Goal: Transaction & Acquisition: Obtain resource

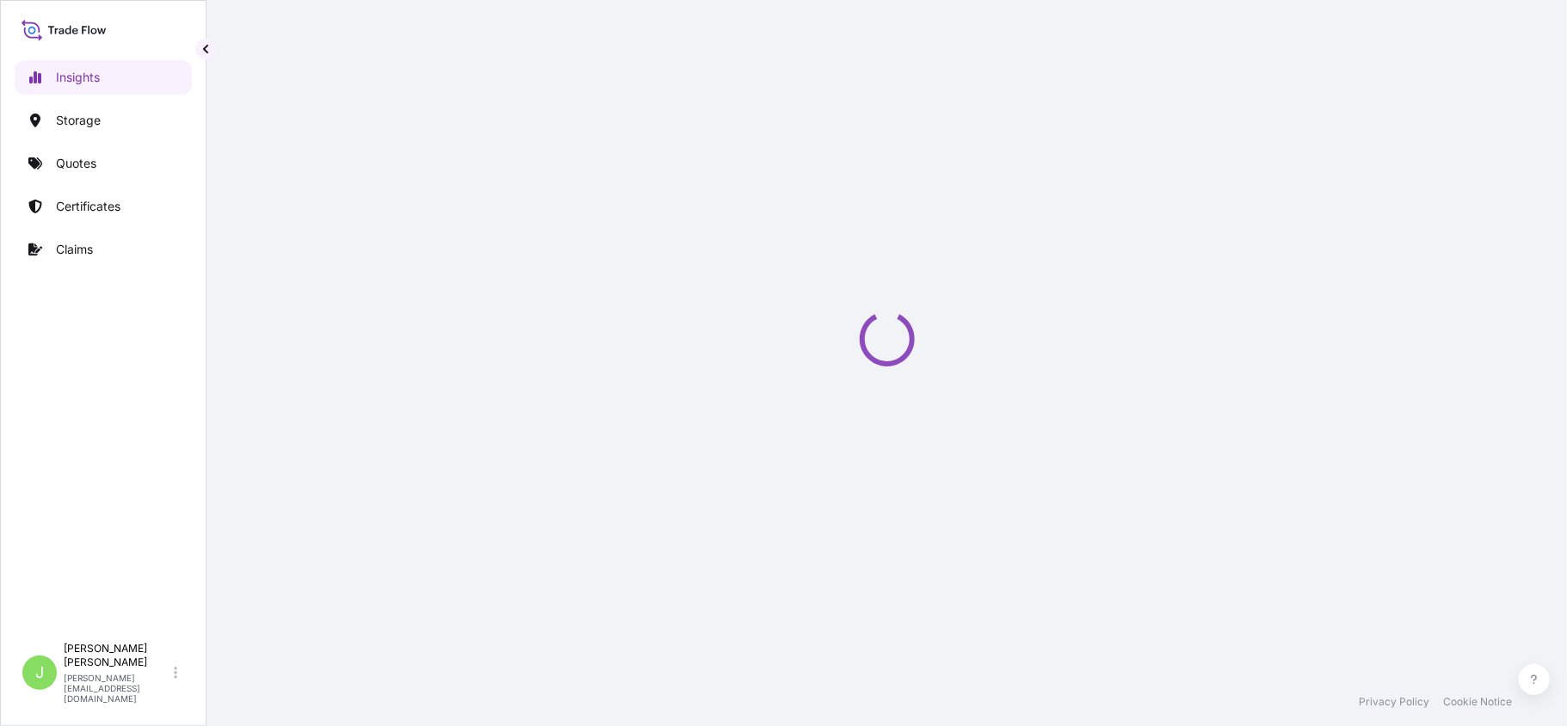
select select "2025"
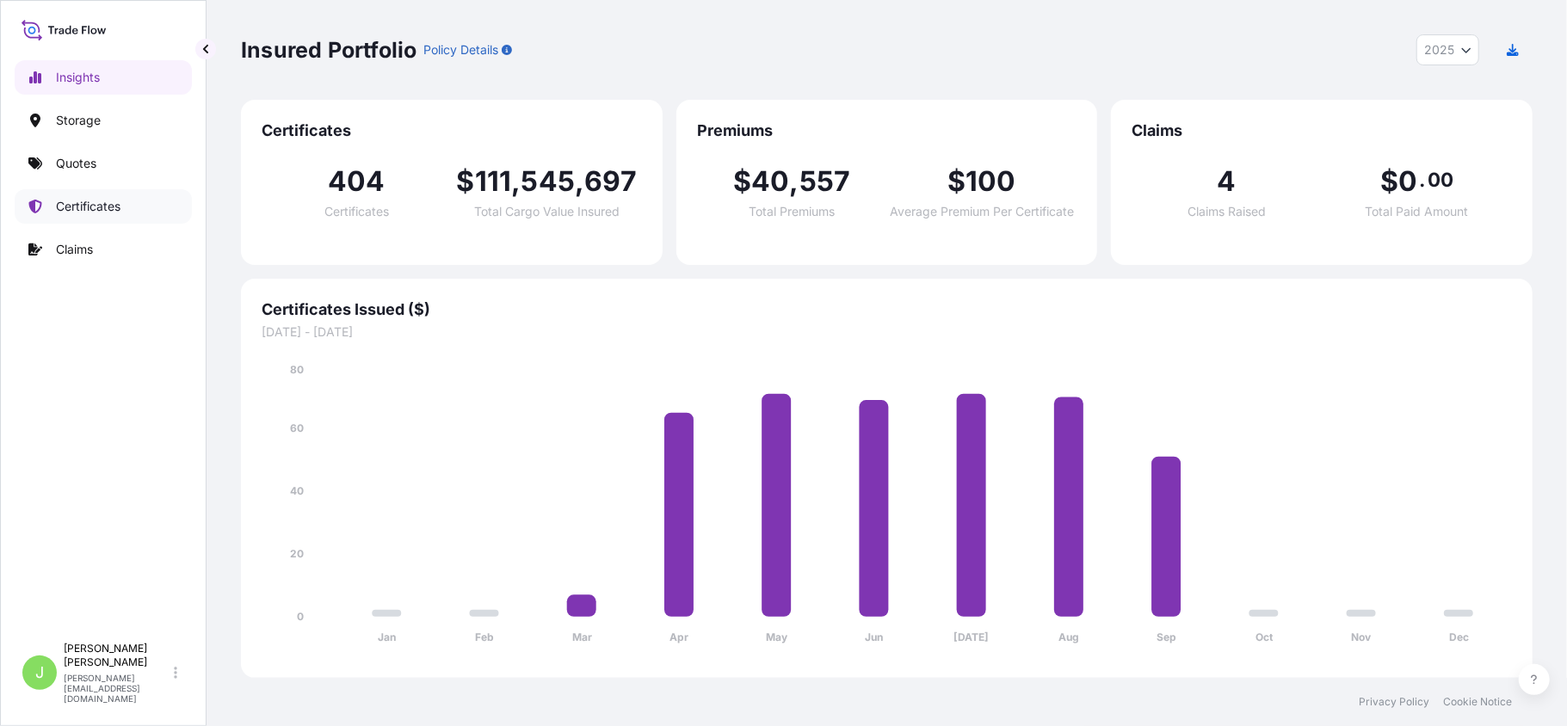
click at [101, 204] on p "Certificates" at bounding box center [88, 206] width 65 height 17
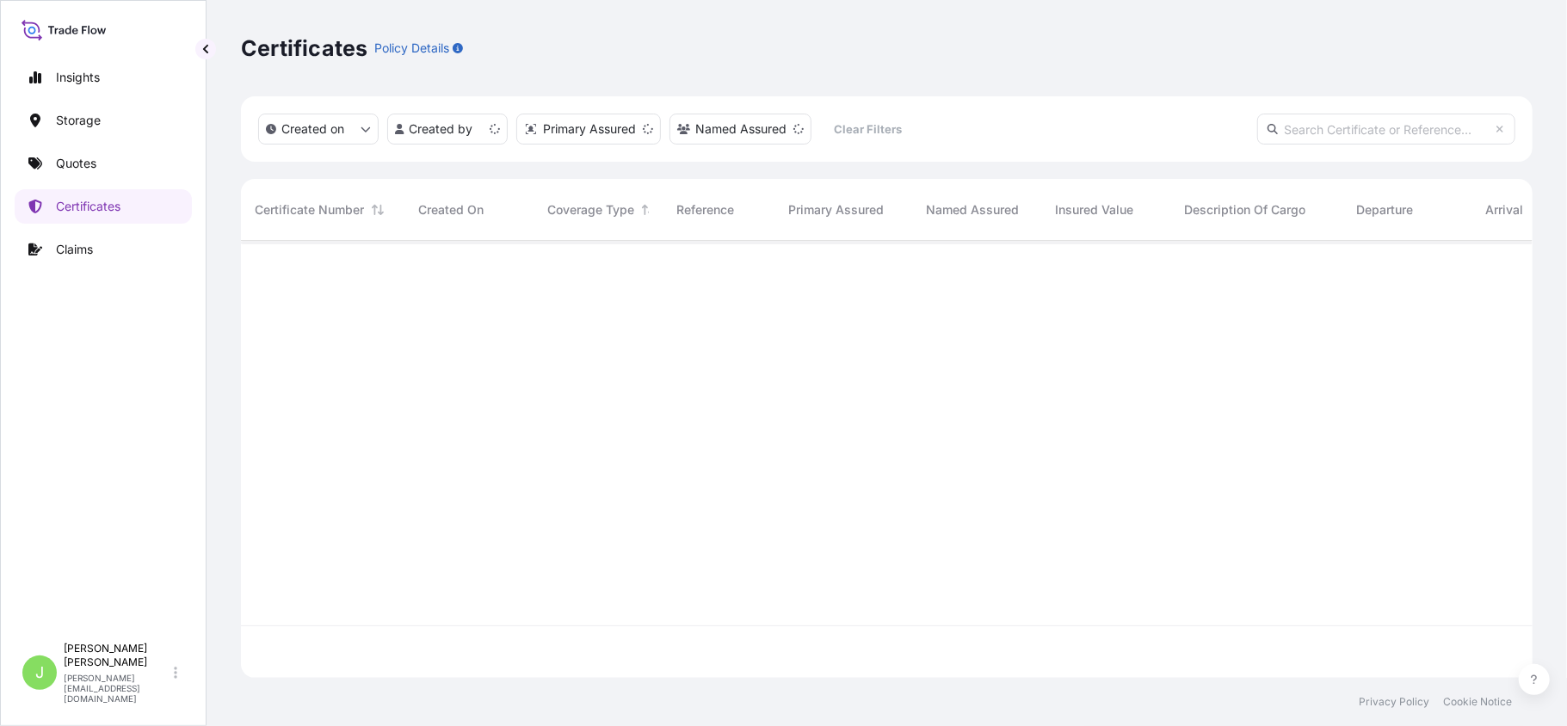
scroll to position [429, 1275]
click at [87, 163] on p "Quotes" at bounding box center [76, 163] width 40 height 17
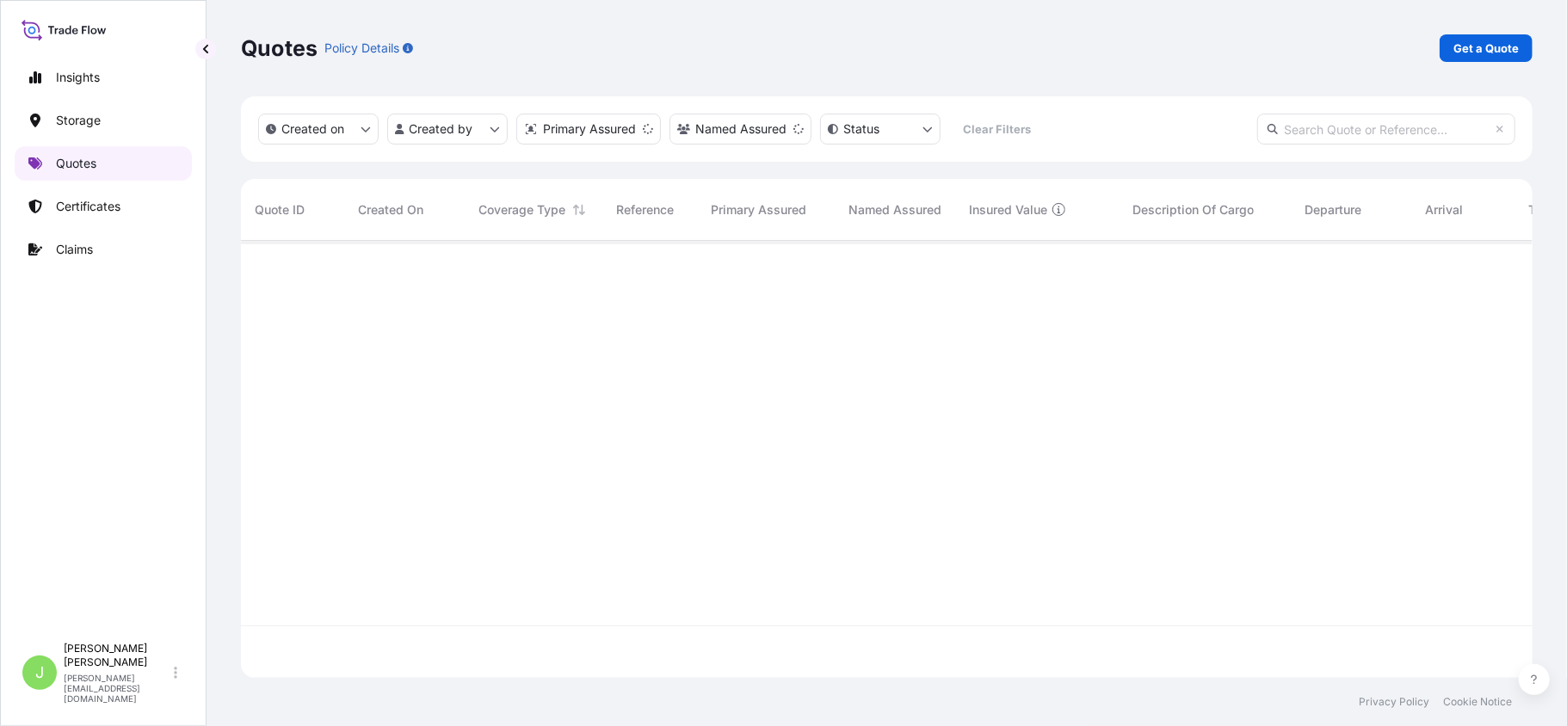
scroll to position [429, 1275]
click at [1491, 48] on p "Get a Quote" at bounding box center [1486, 48] width 65 height 17
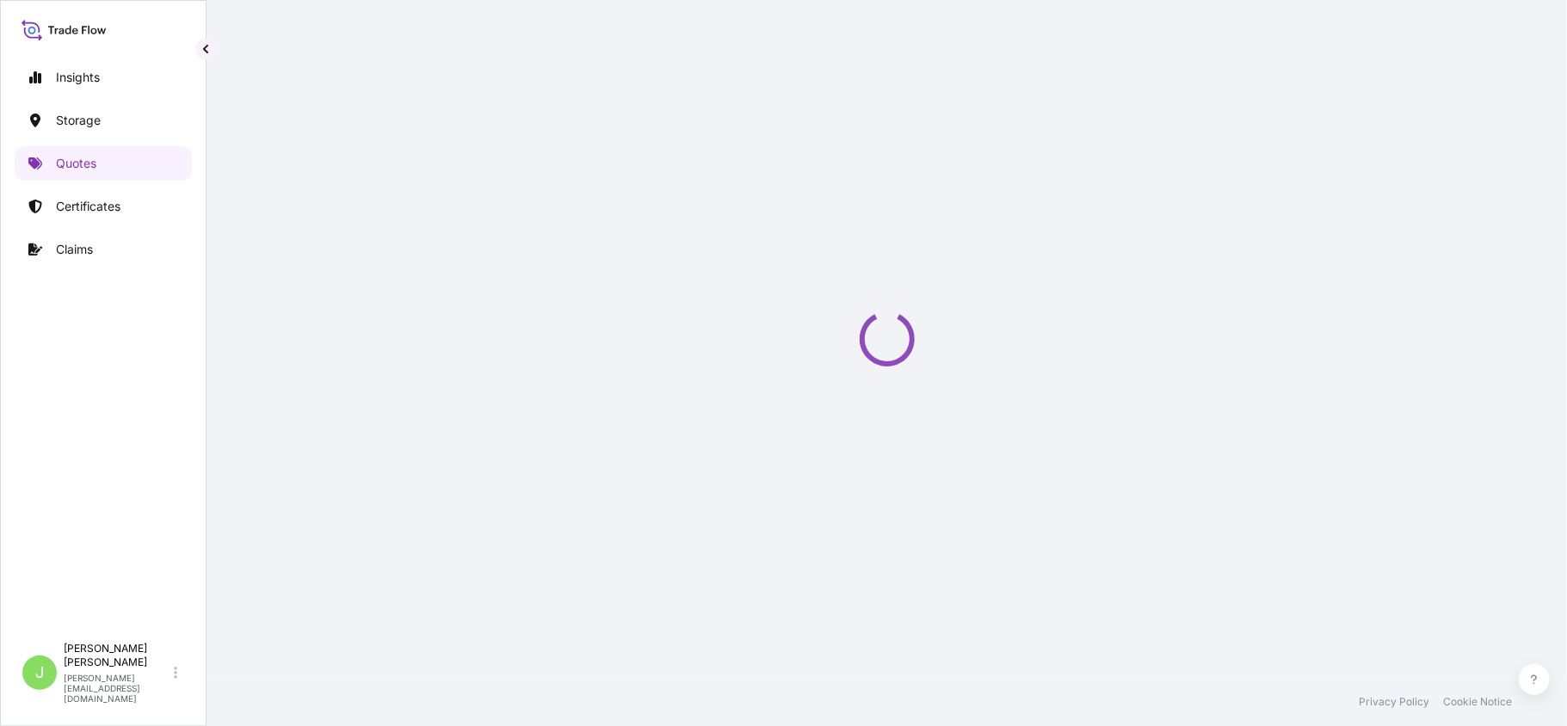
select select "Water"
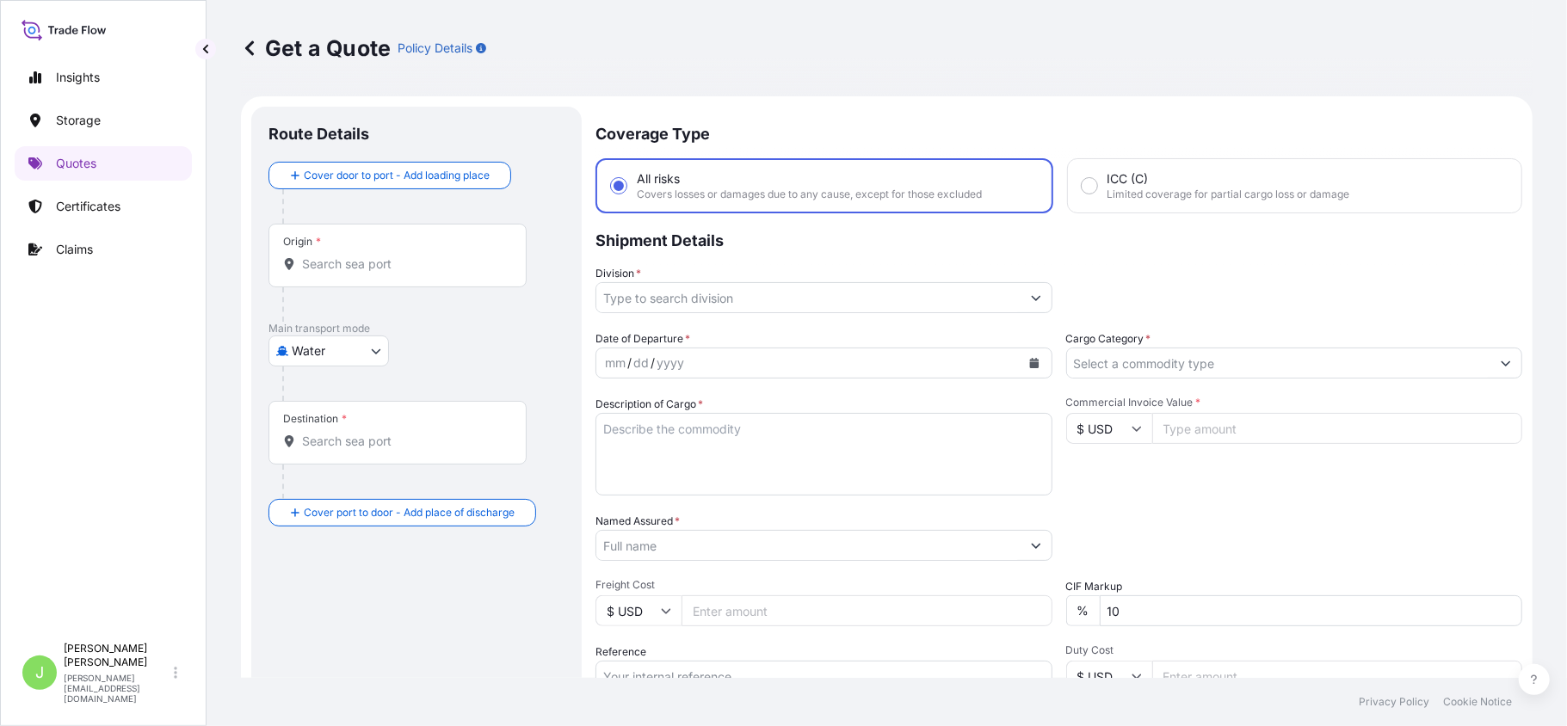
scroll to position [28, 0]
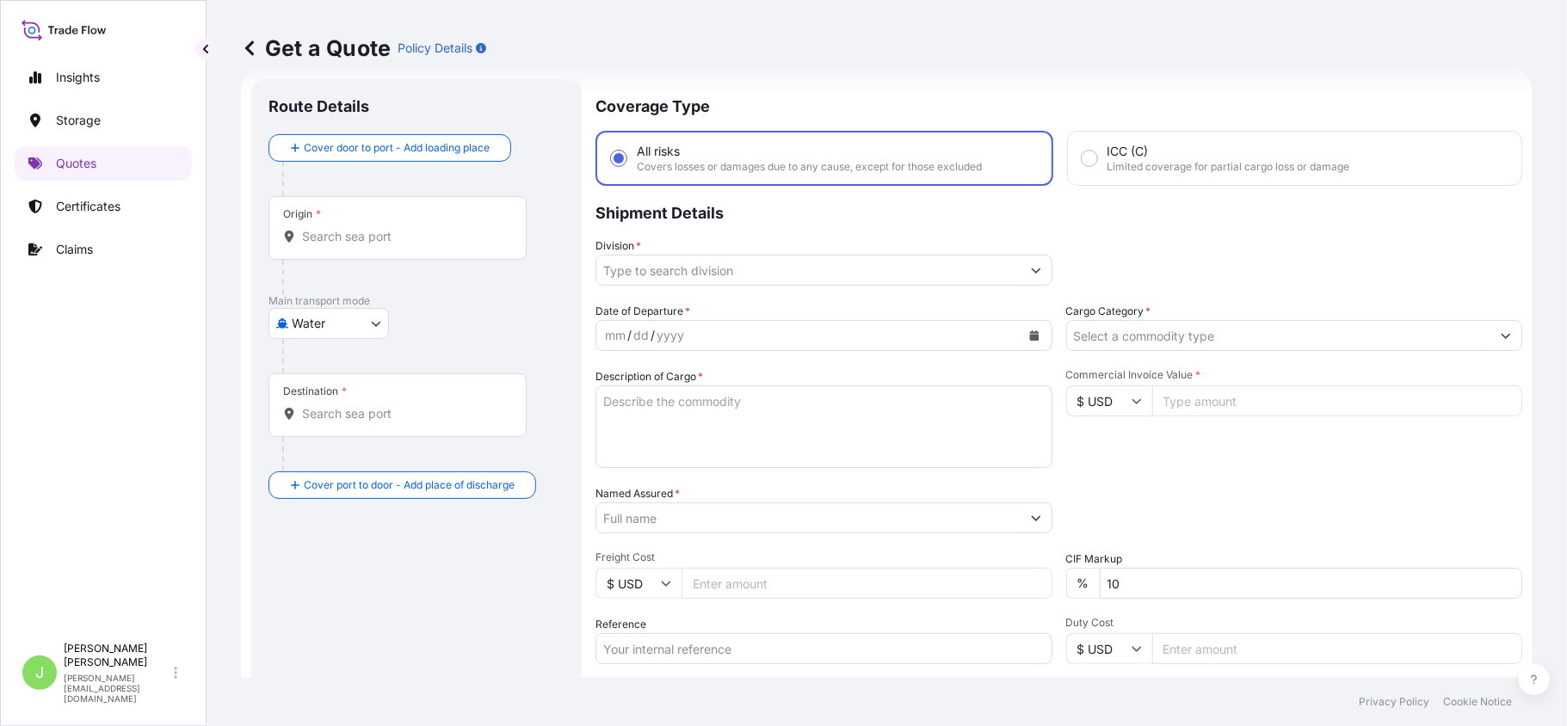
click at [449, 255] on div "Origin *" at bounding box center [398, 228] width 258 height 64
click at [449, 245] on input "Origin *" at bounding box center [403, 236] width 203 height 17
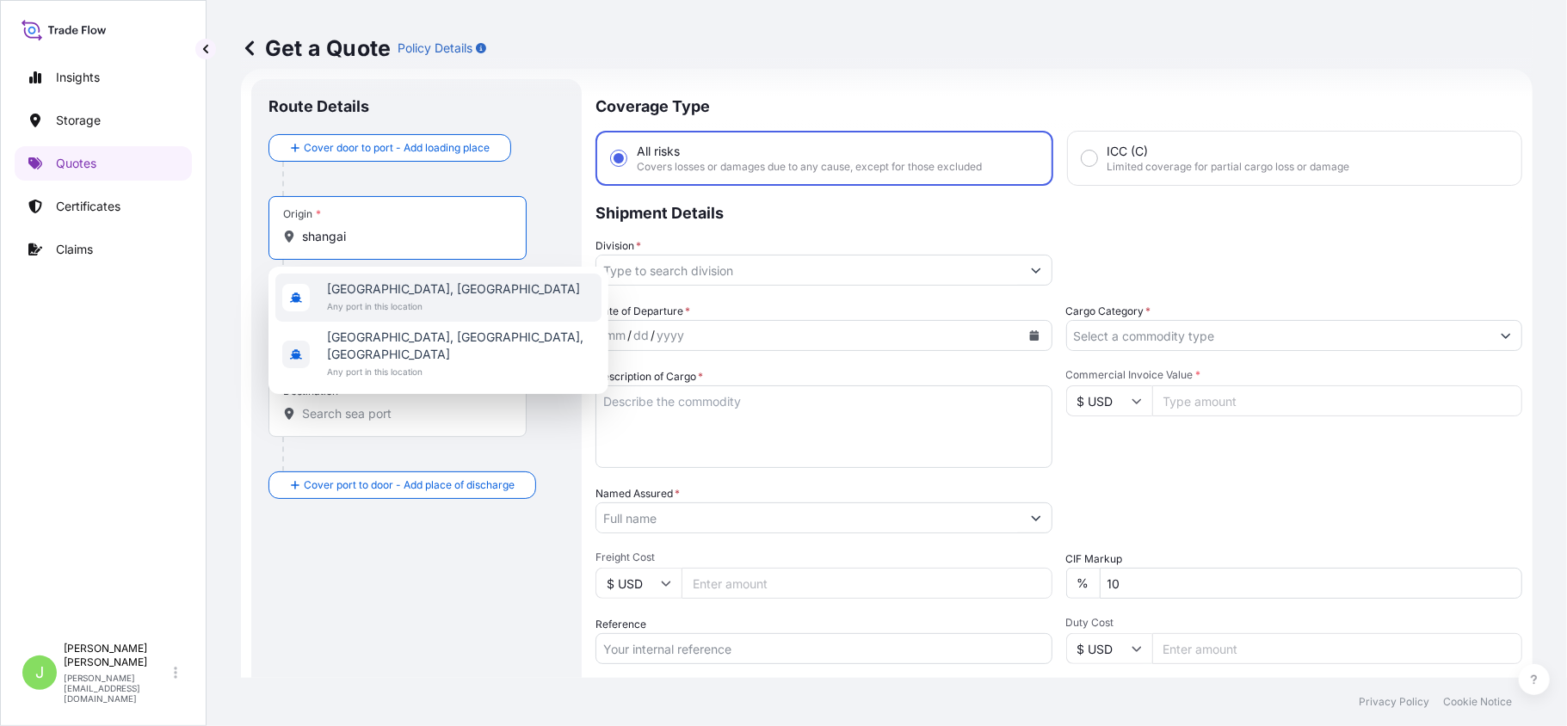
click at [462, 291] on div "[GEOGRAPHIC_DATA], [GEOGRAPHIC_DATA] Any port in this location" at bounding box center [438, 298] width 326 height 48
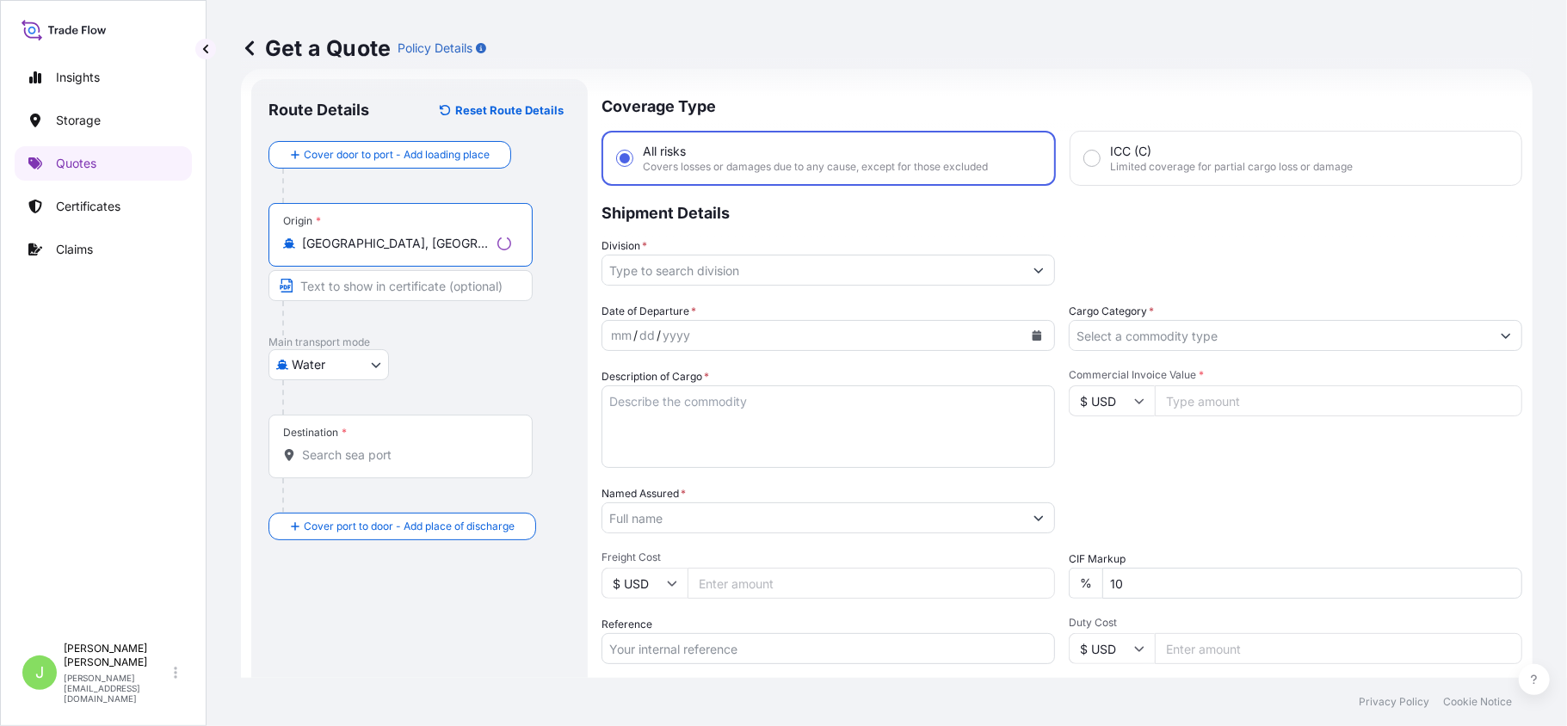
type input "[GEOGRAPHIC_DATA], [GEOGRAPHIC_DATA]"
click at [329, 456] on input "Destination *" at bounding box center [406, 455] width 209 height 17
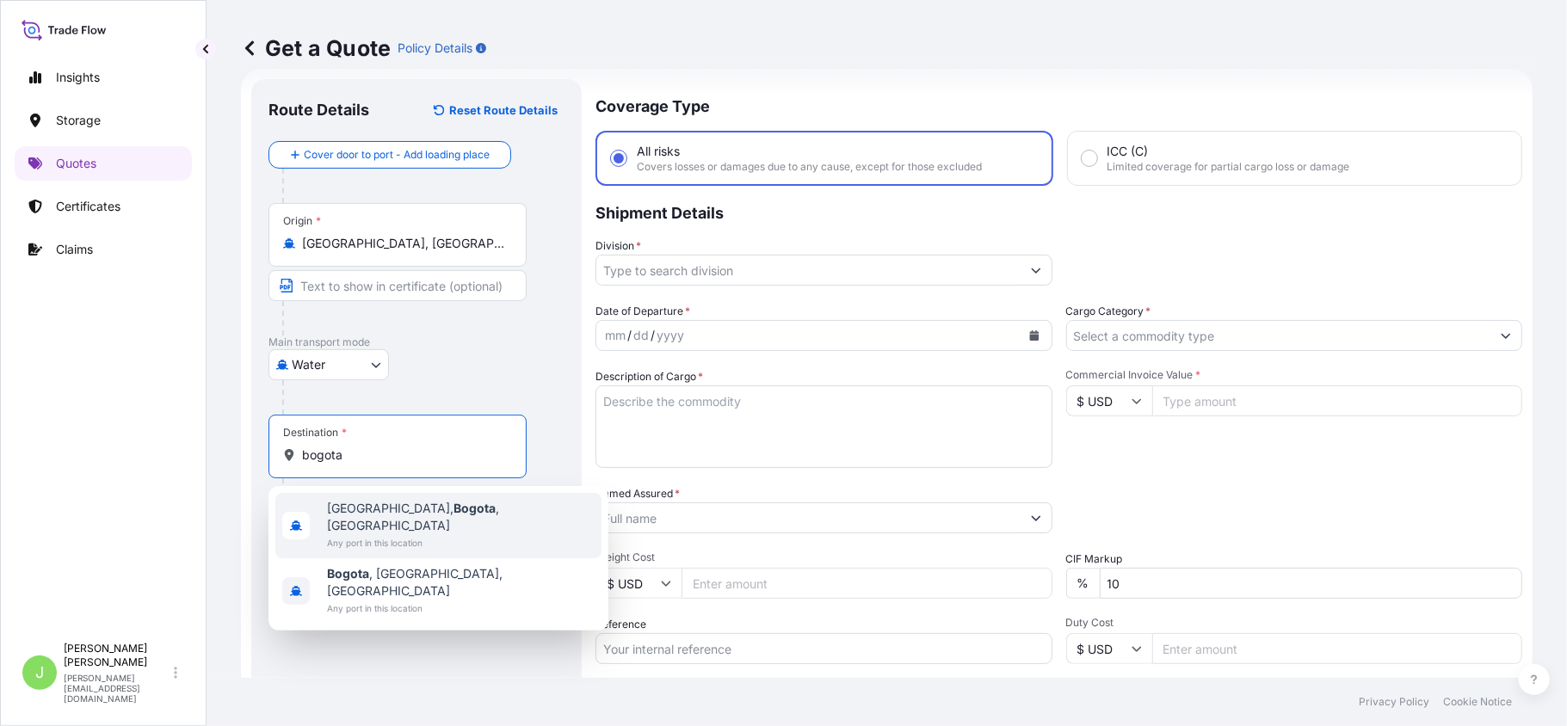
click at [337, 515] on span "[GEOGRAPHIC_DATA], [GEOGRAPHIC_DATA] , [GEOGRAPHIC_DATA]" at bounding box center [461, 517] width 268 height 34
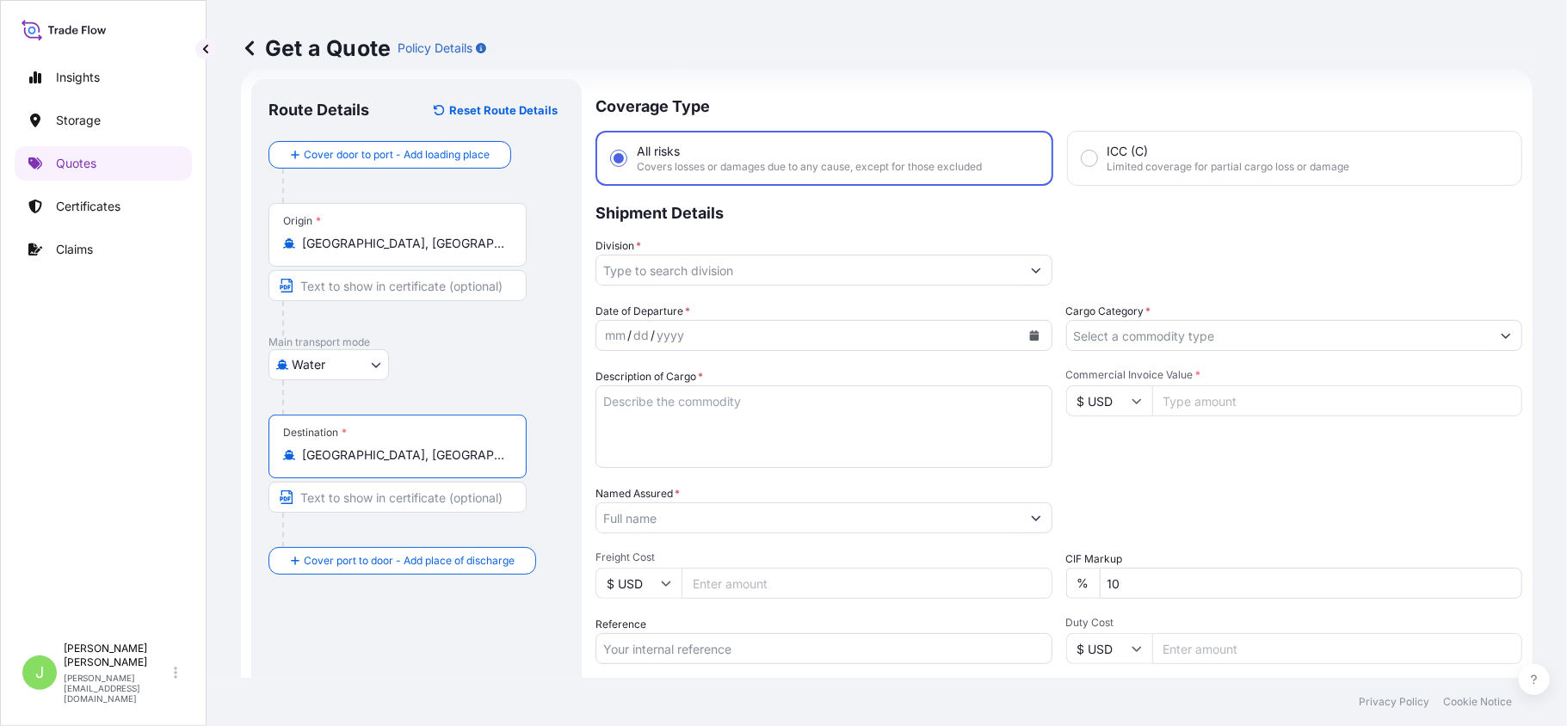
type input "[GEOGRAPHIC_DATA], [GEOGRAPHIC_DATA], [GEOGRAPHIC_DATA]"
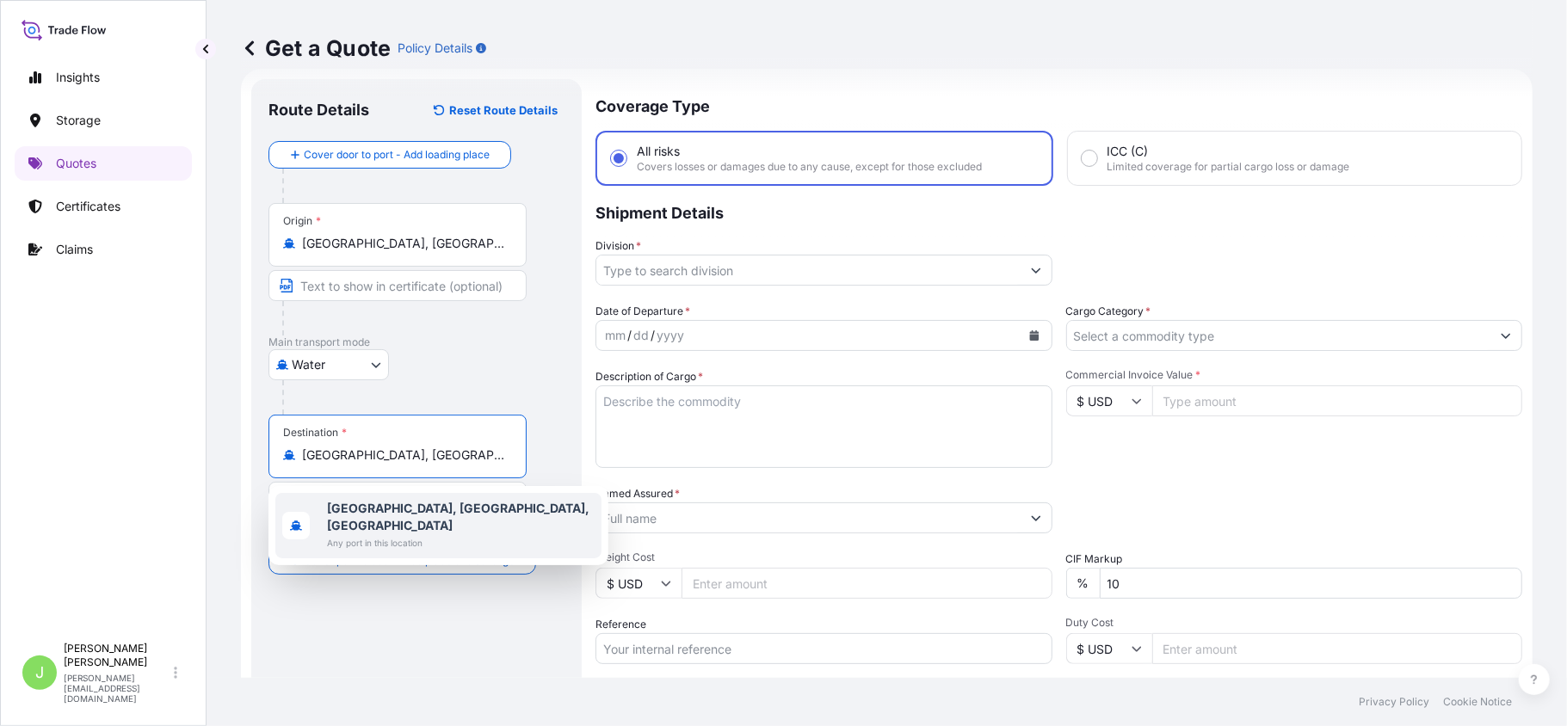
click at [445, 534] on span "Any port in this location" at bounding box center [461, 542] width 268 height 17
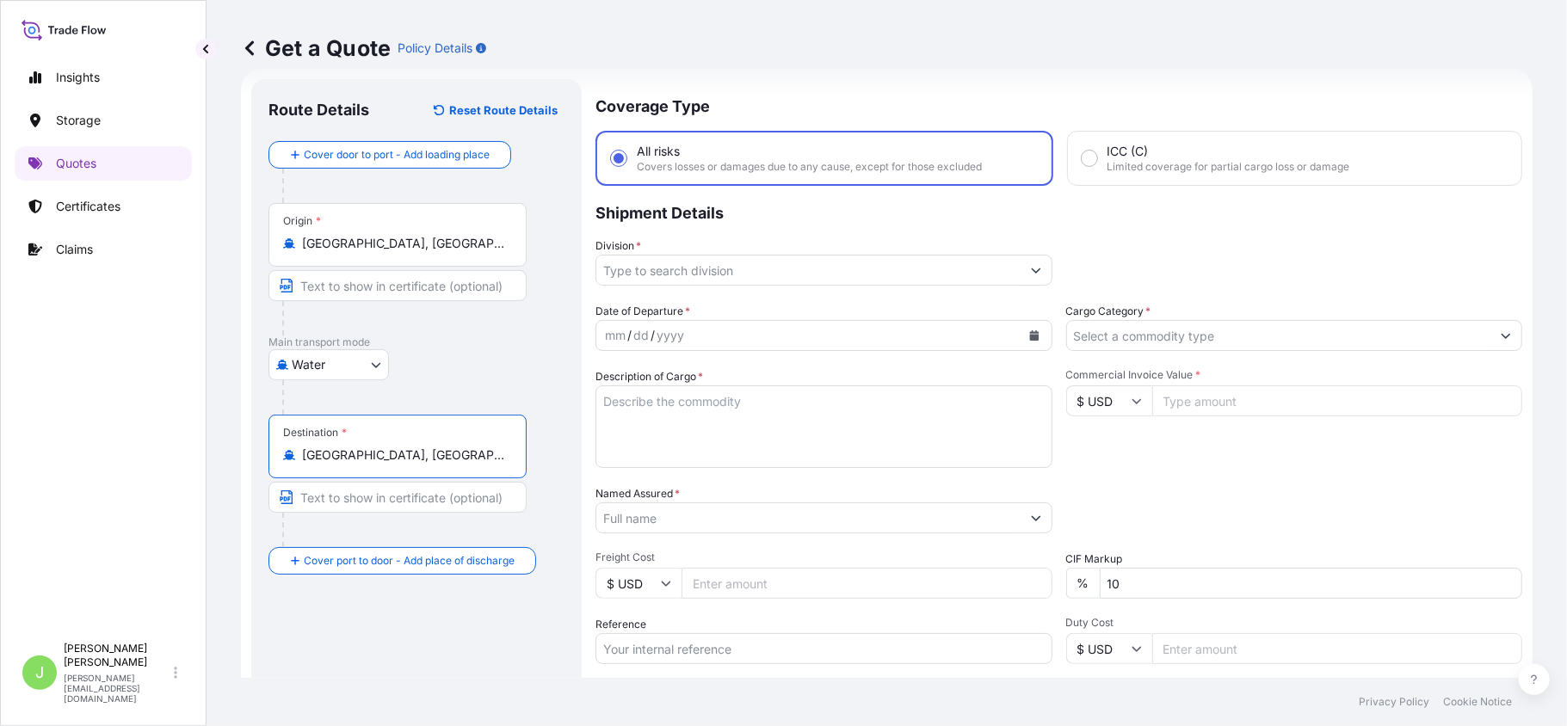
click at [672, 256] on input "Division *" at bounding box center [808, 270] width 424 height 31
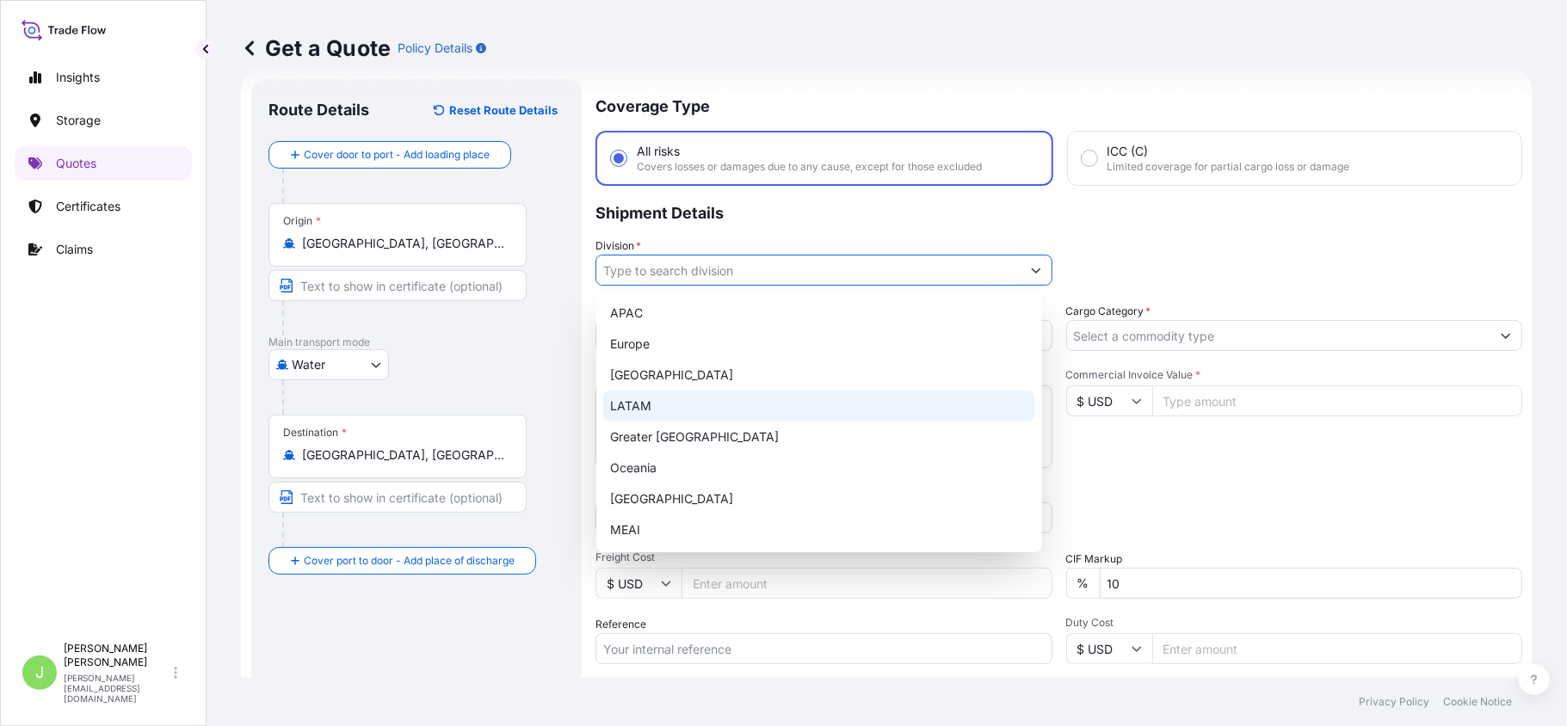
click at [661, 415] on div "LATAM" at bounding box center [819, 406] width 432 height 31
type input "LATAM"
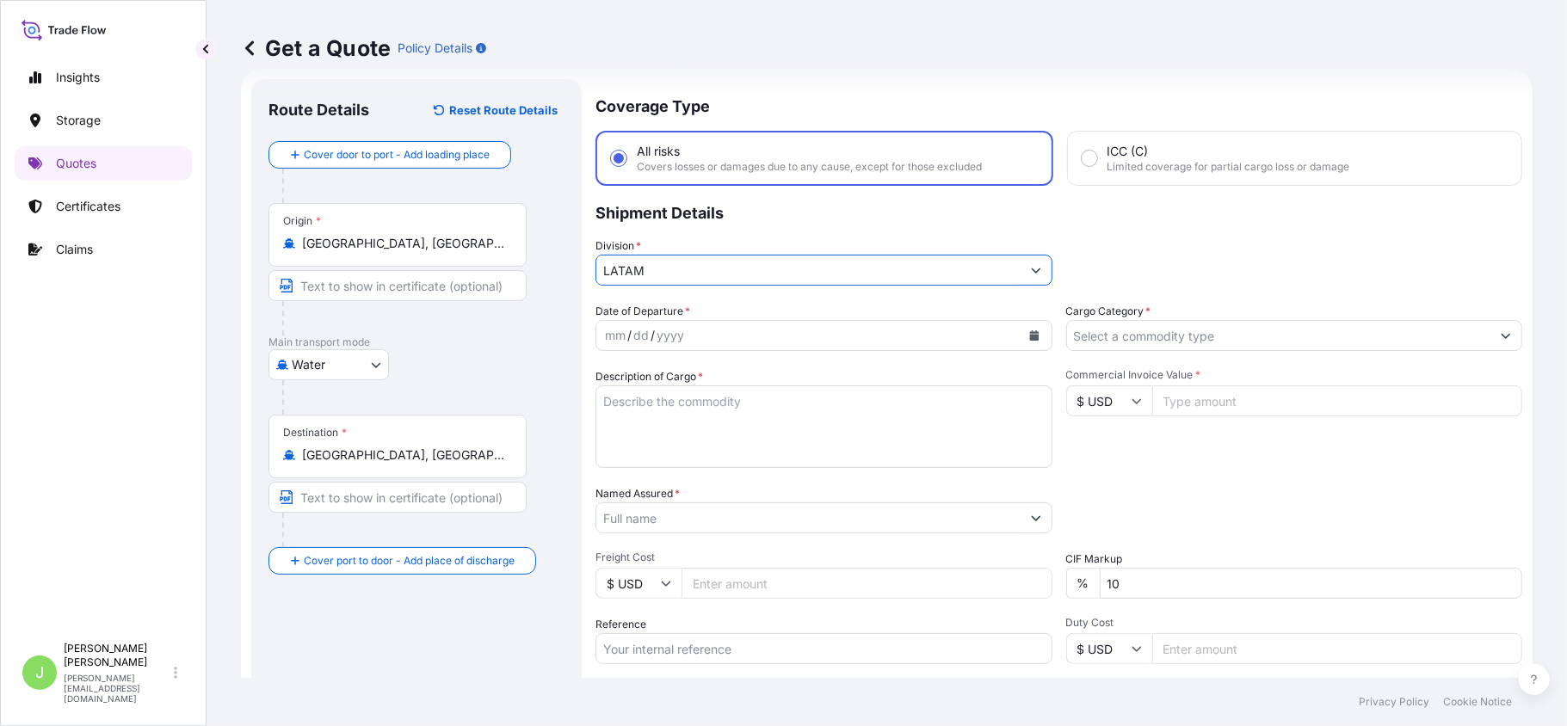
click at [1029, 332] on icon "Calendar" at bounding box center [1034, 335] width 10 height 10
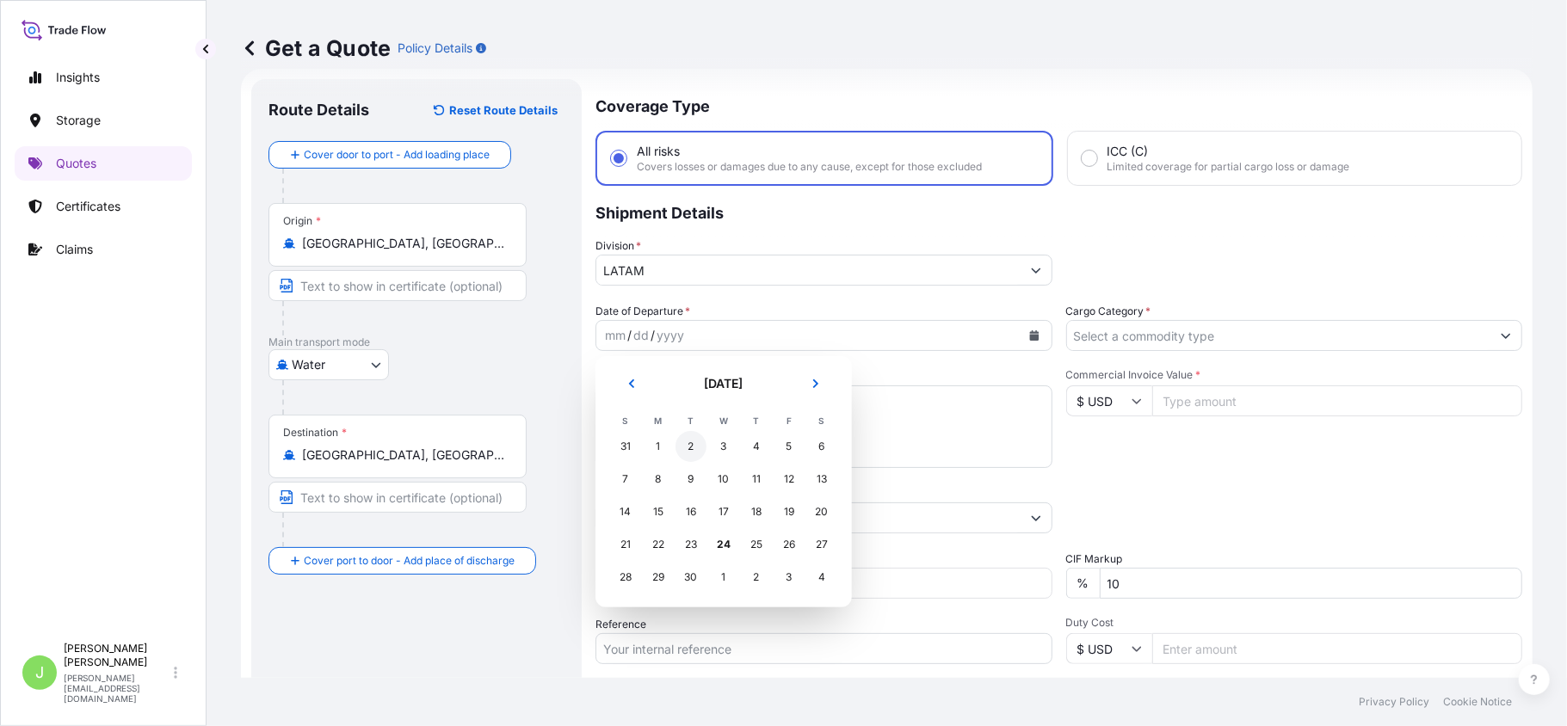
click at [703, 453] on div "2" at bounding box center [691, 446] width 31 height 31
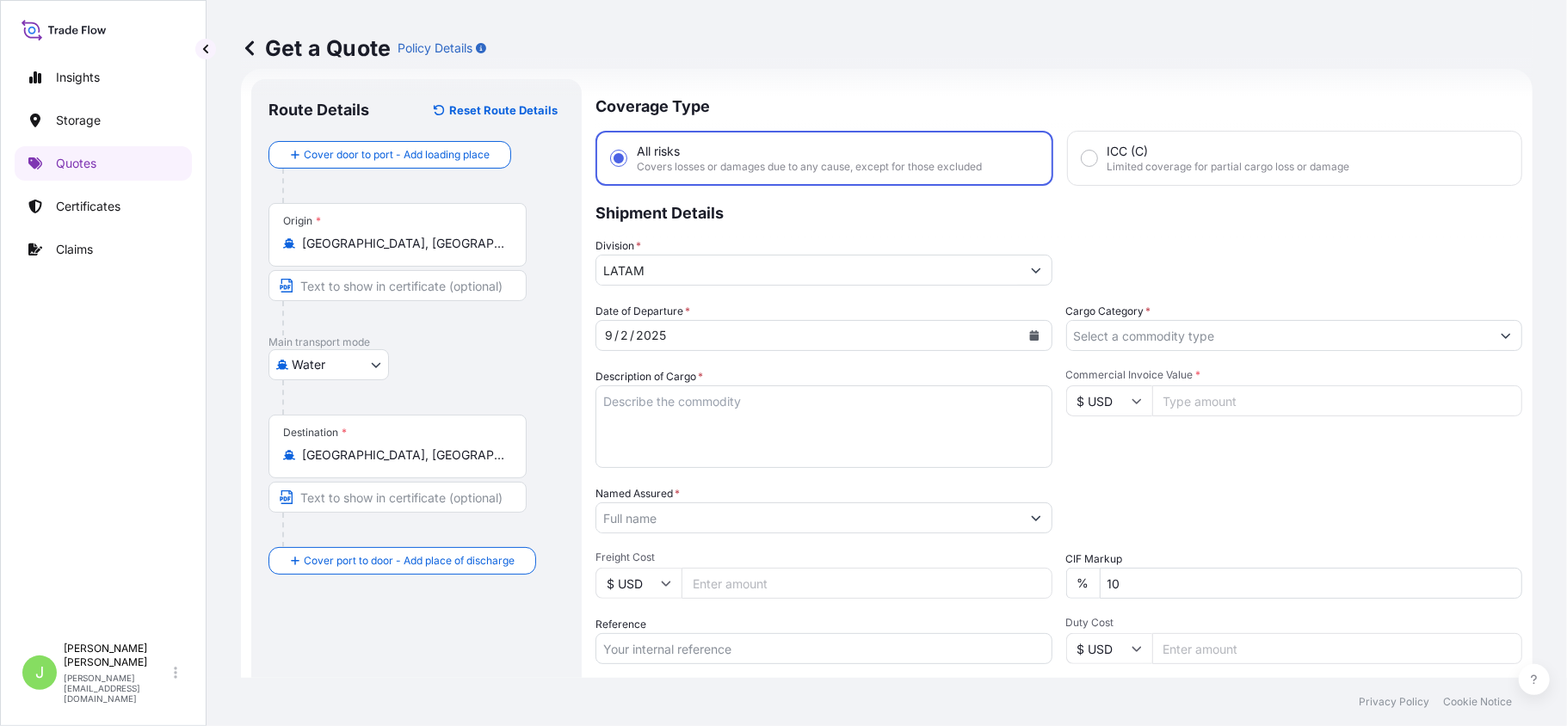
click at [694, 427] on textarea "Description of Cargo *" at bounding box center [824, 427] width 457 height 83
paste textarea "plastics in rolls for digital printing"
type textarea "plastics in rolls for digital printing"
click at [1112, 270] on div "Division * LATAM" at bounding box center [1059, 262] width 927 height 48
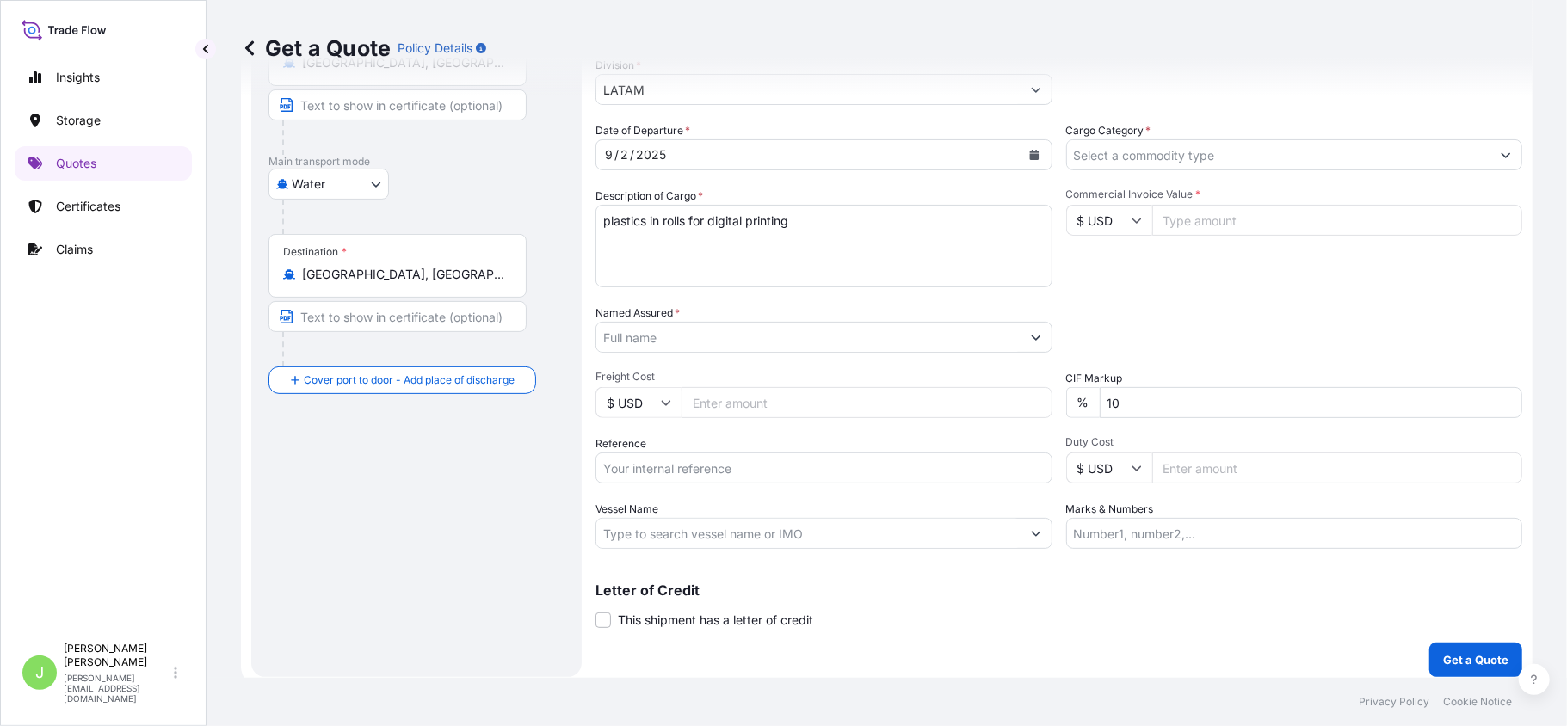
scroll to position [217, 0]
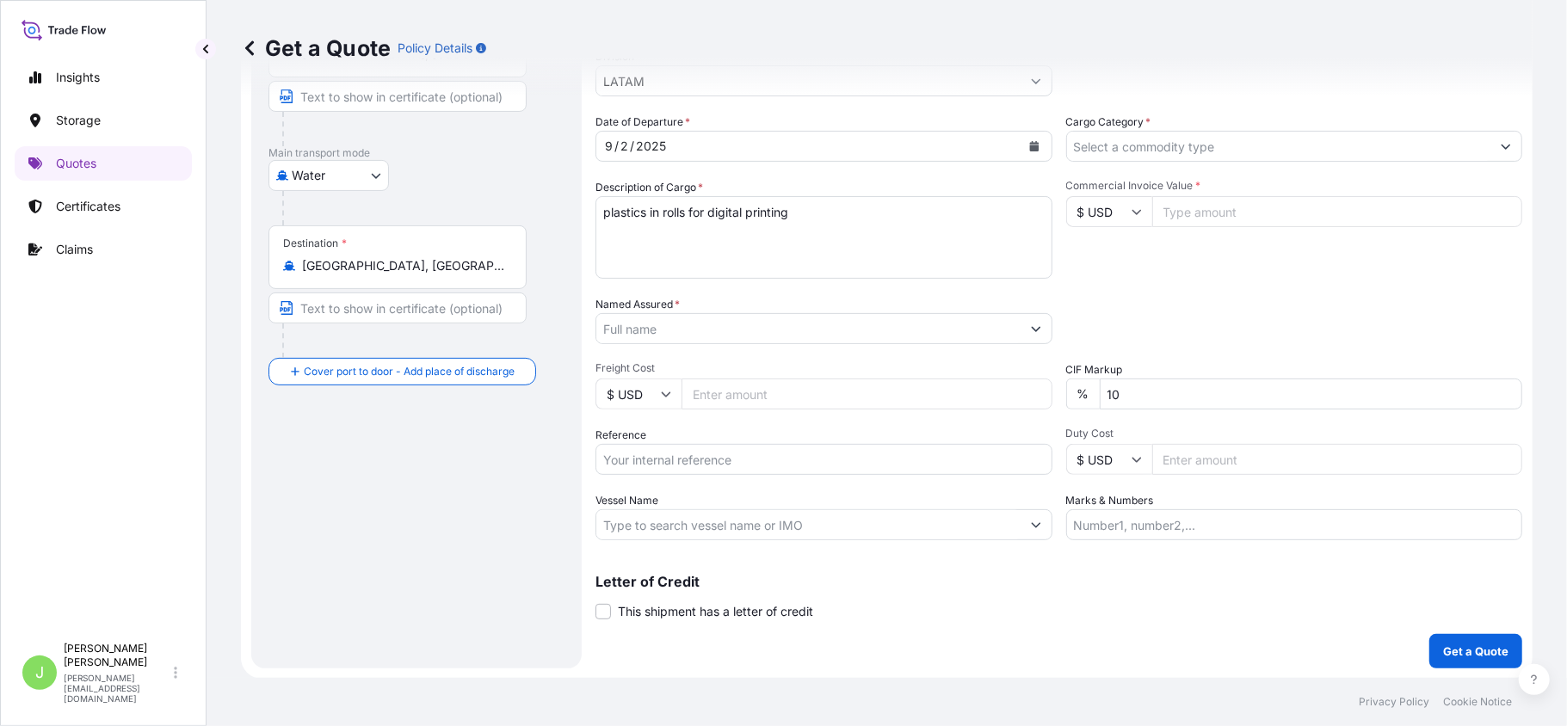
click at [700, 330] on input "Named Assured *" at bounding box center [808, 328] width 424 height 31
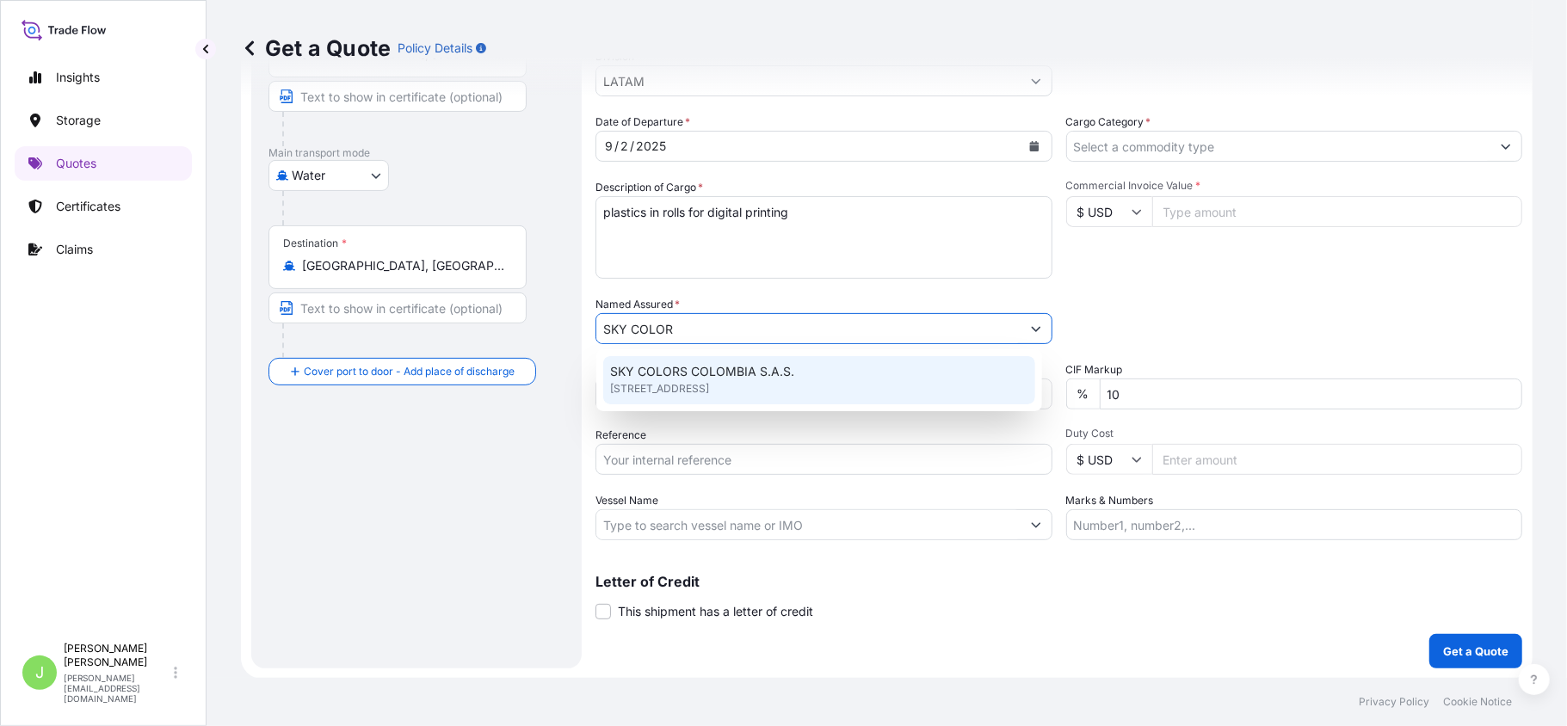
click at [656, 367] on span "SKY COLORS COLOMBIA S.A.S." at bounding box center [702, 371] width 184 height 17
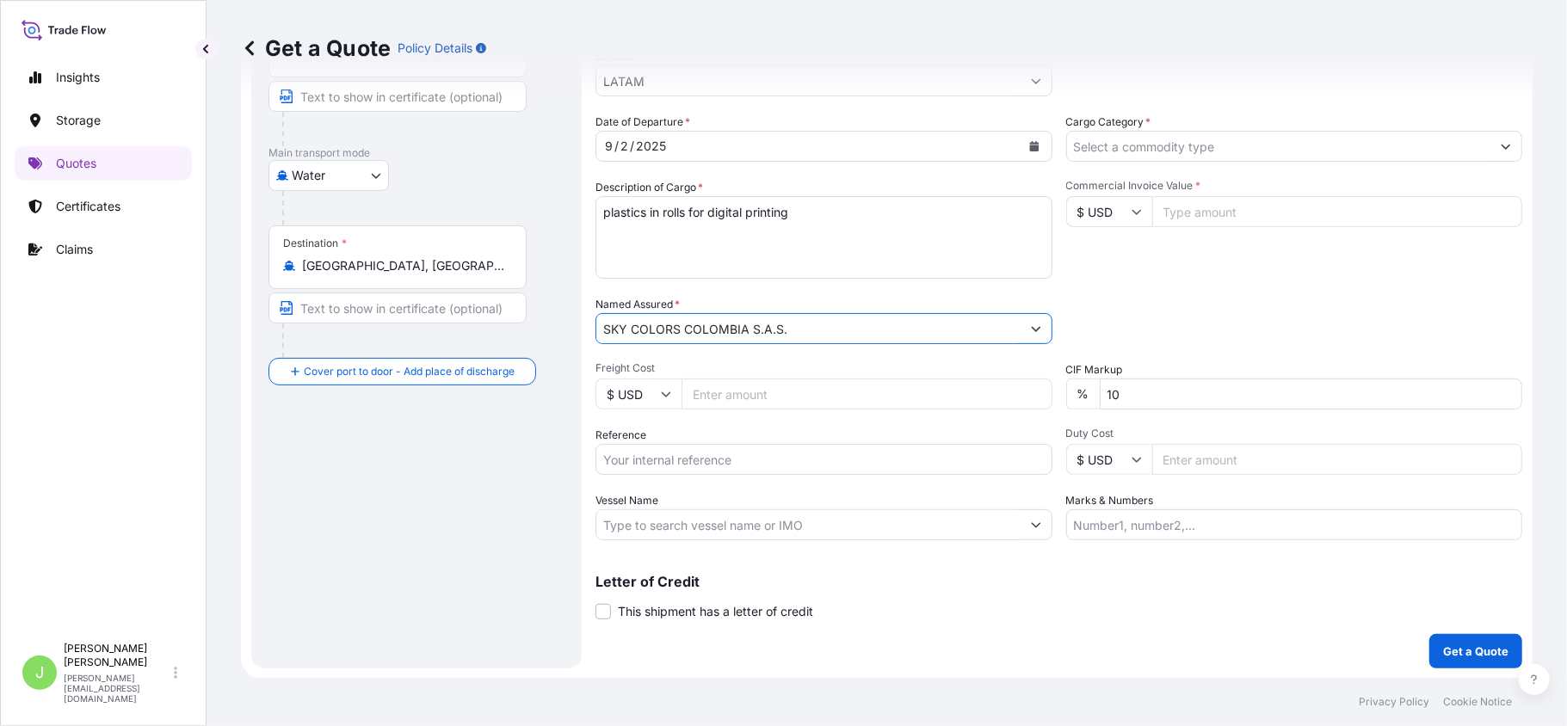
type input "SKY COLORS COLOMBIA S.A.S."
click at [762, 404] on input "Freight Cost" at bounding box center [867, 394] width 371 height 31
type input "3100"
click at [683, 441] on div "Reference" at bounding box center [824, 451] width 457 height 48
click at [685, 452] on input "Reference" at bounding box center [824, 459] width 457 height 31
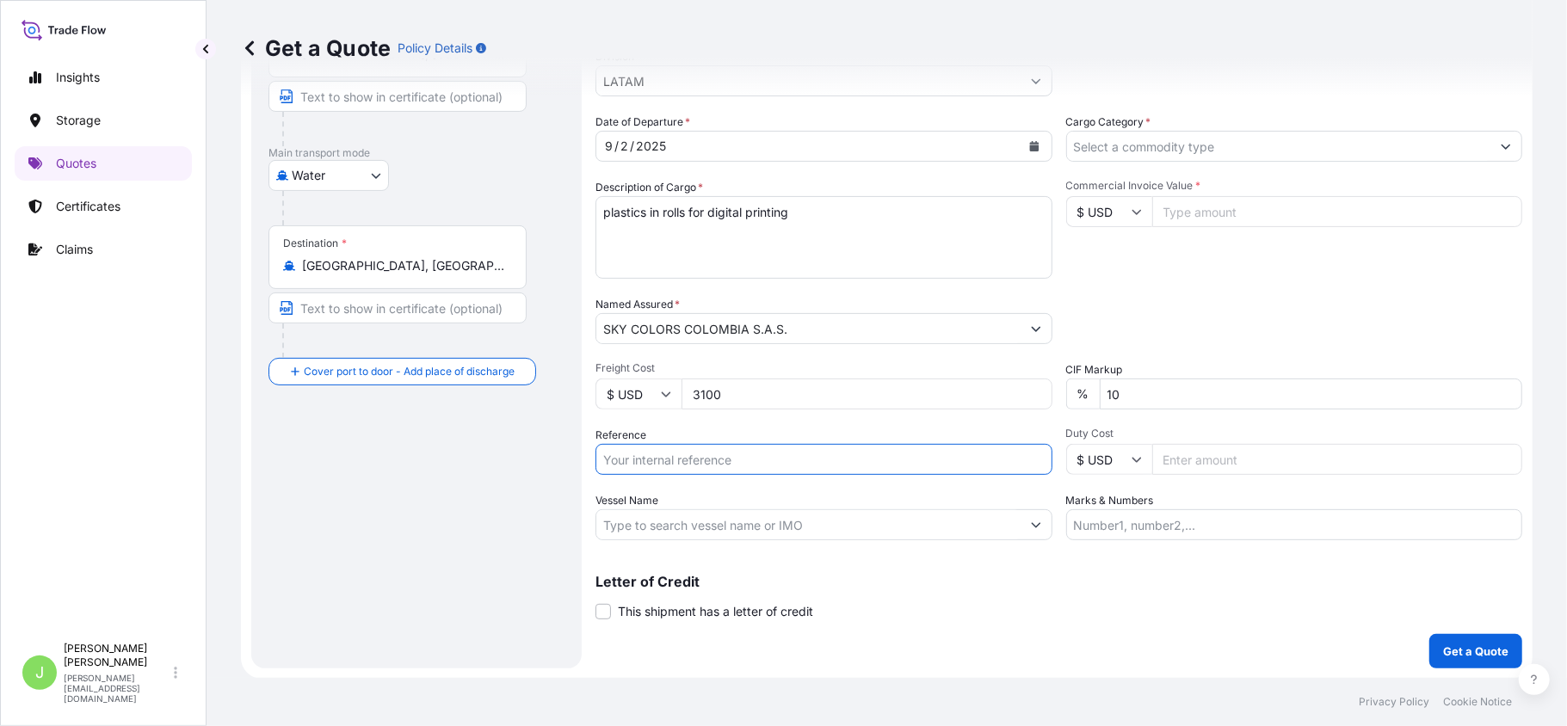
paste input "CO4031154948"
type input "CO4031154948"
drag, startPoint x: 482, startPoint y: 493, endPoint x: 448, endPoint y: 508, distance: 36.6
click at [482, 493] on div "Route Details Reset Route Details Cover door to port - Add loading place Place …" at bounding box center [417, 279] width 296 height 744
click at [682, 509] on div at bounding box center [824, 524] width 457 height 31
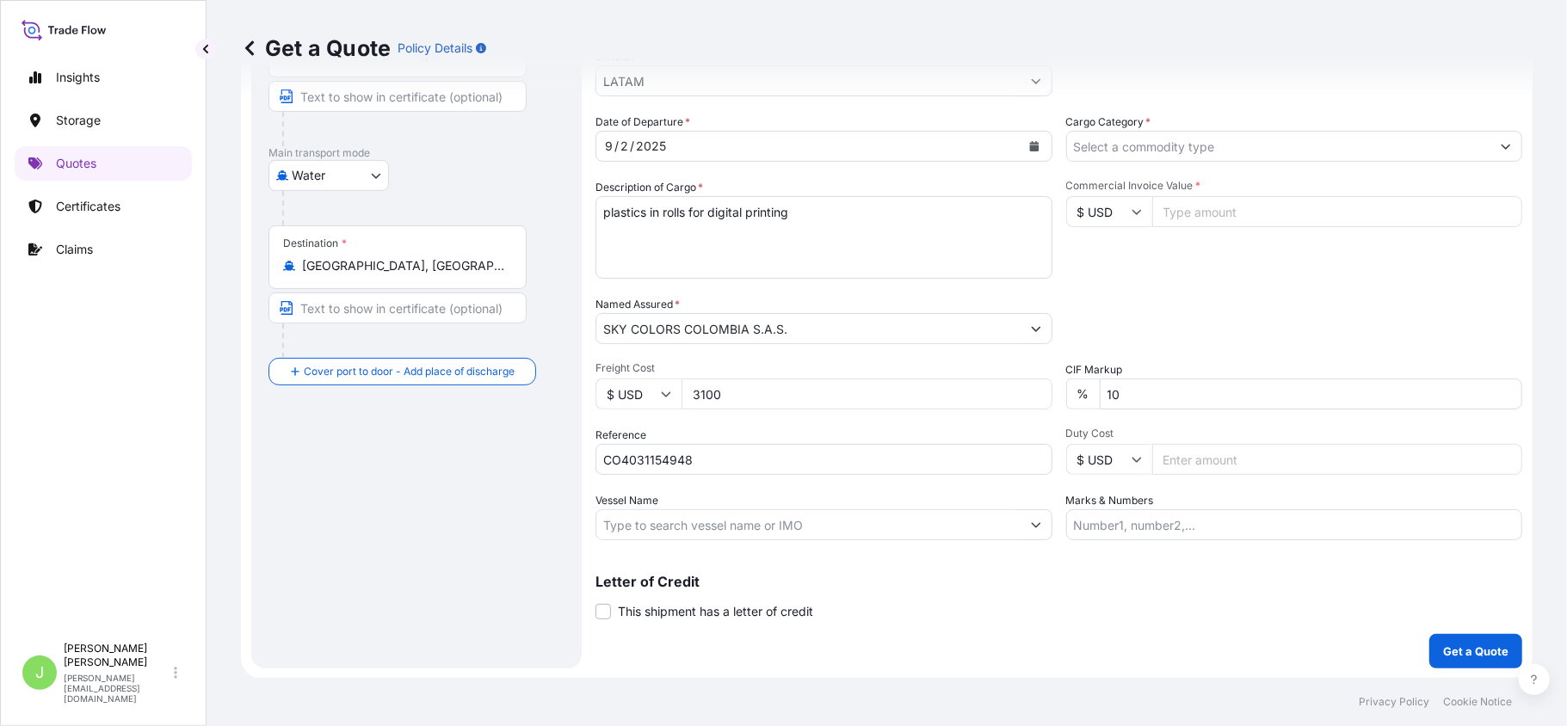
click at [685, 522] on input "Vessel Name" at bounding box center [808, 524] width 424 height 31
paste input "cma cgm pride / 0wurne"
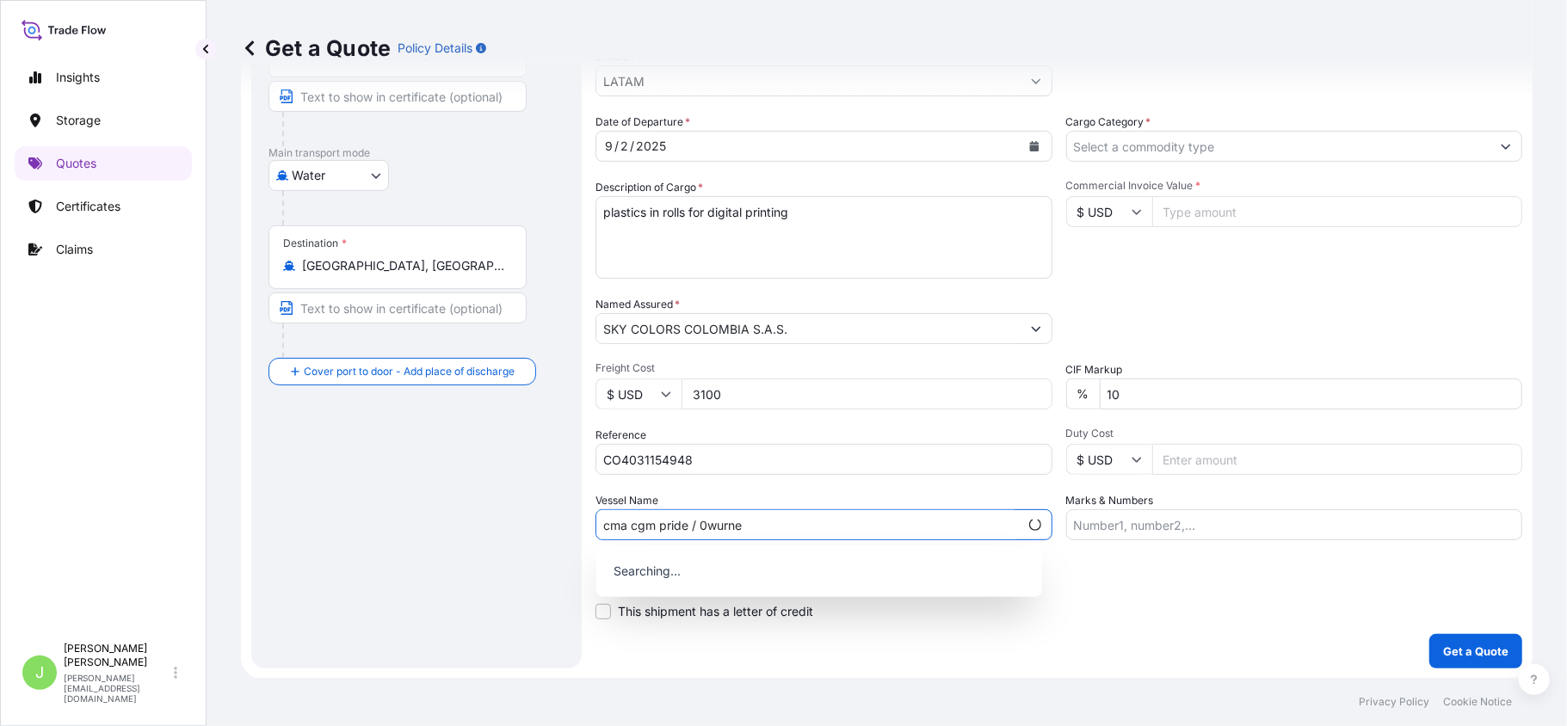
type input "cma cgm pride / 0wurne"
click at [1172, 155] on input "Cargo Category *" at bounding box center [1279, 146] width 424 height 31
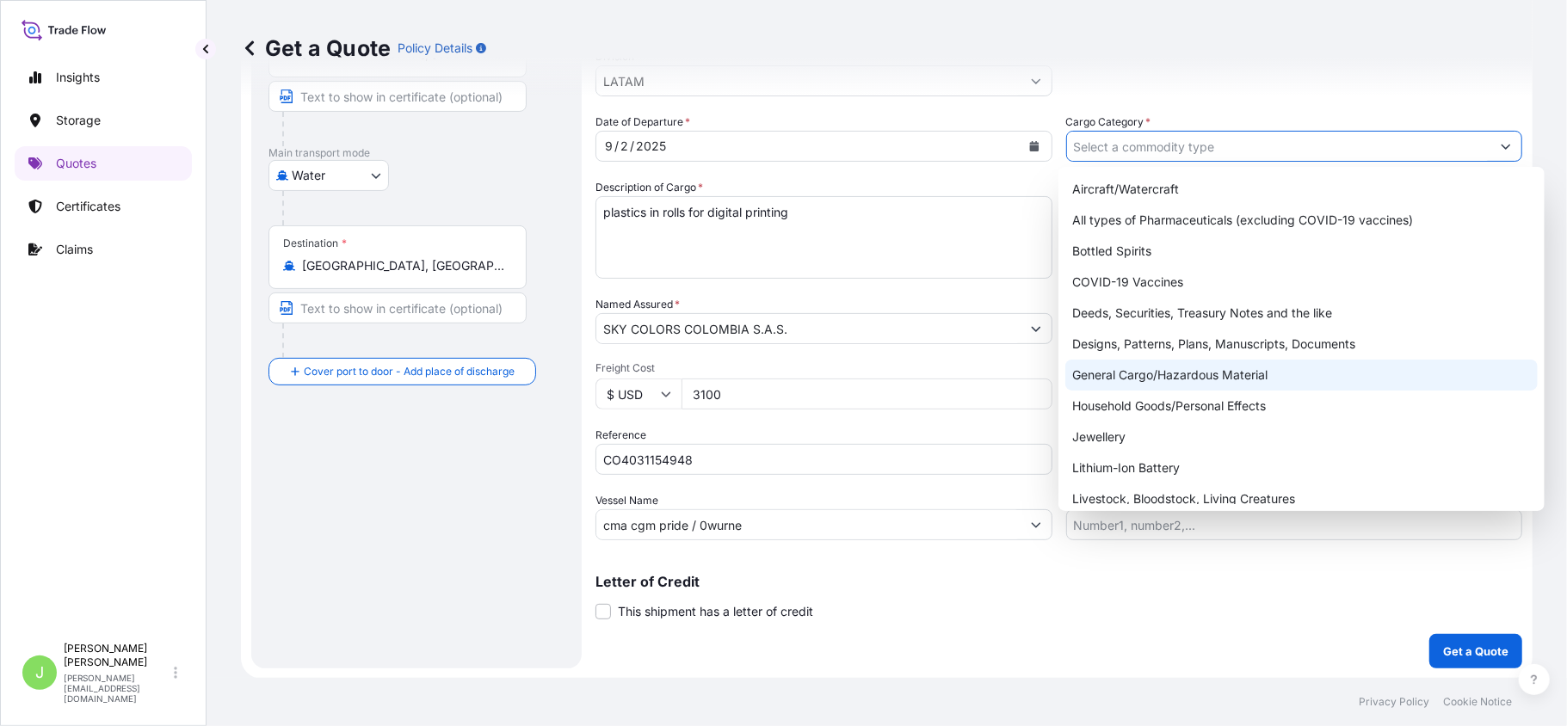
click at [1137, 382] on div "General Cargo/Hazardous Material" at bounding box center [1301, 375] width 472 height 31
type input "General Cargo/Hazardous Material"
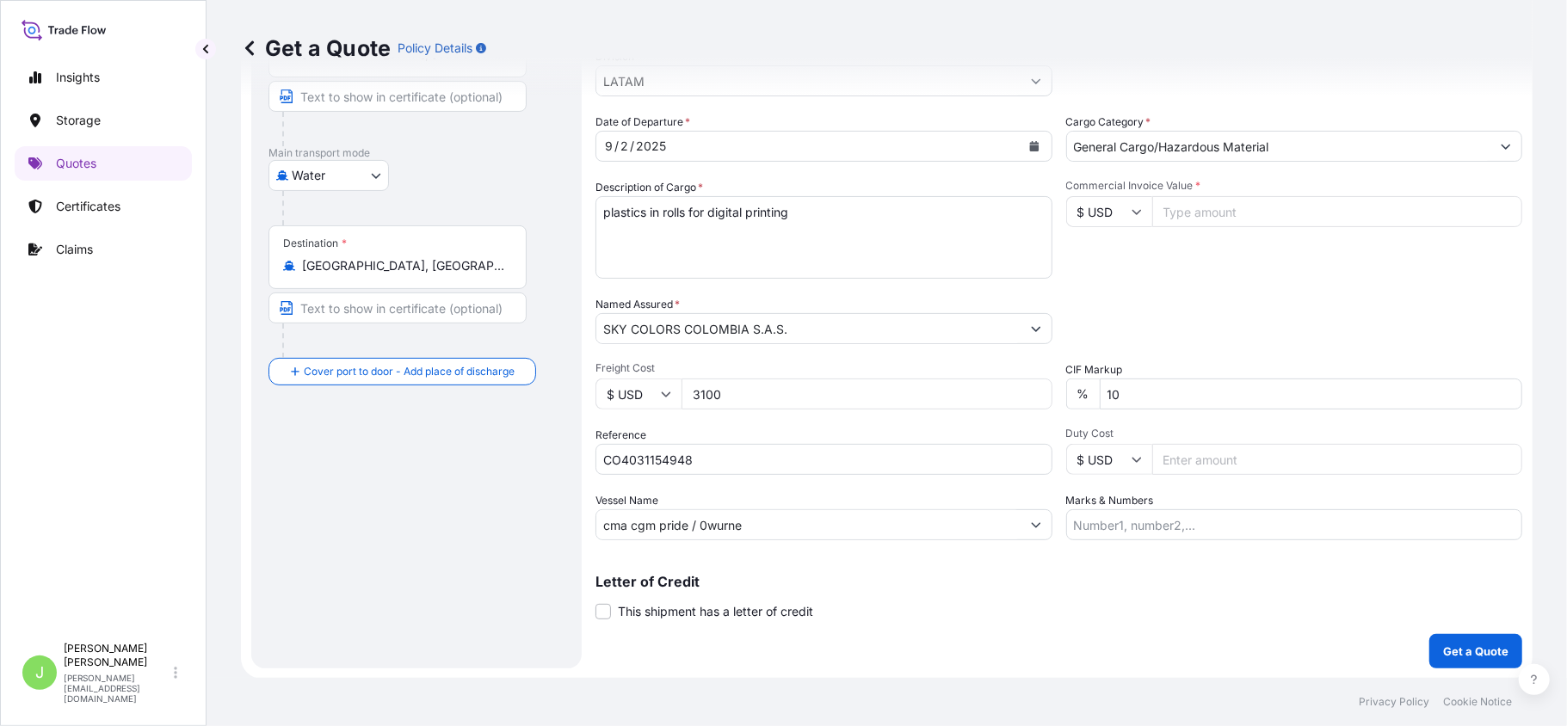
click at [1237, 210] on input "Commercial Invoice Value *" at bounding box center [1337, 211] width 371 height 31
click at [1189, 222] on input "Commercial Invoice Value *" at bounding box center [1337, 211] width 371 height 31
type input "41467.09"
click at [1098, 535] on input "Marks & Numbers" at bounding box center [1294, 524] width 457 height 31
paste input "CSHSE0432264"
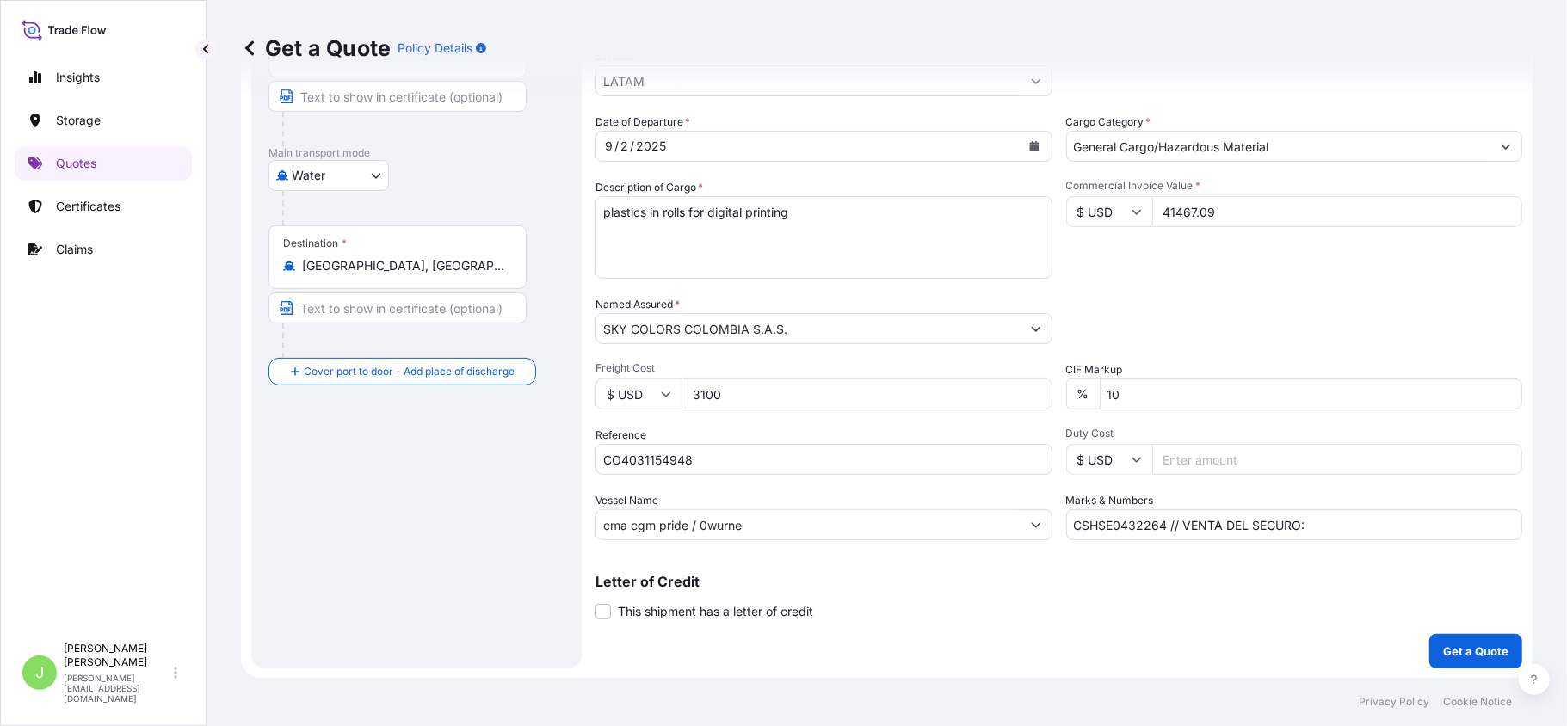
click at [1351, 520] on input "CSHSE0432264 // VENTA DEL SEGURO:" at bounding box center [1294, 524] width 457 height 31
paste input "0.35"
type input "CSHSE0432264 // VENTA DEL SEGURO: 0.35%"
click at [1495, 640] on button "Get a Quote" at bounding box center [1475, 651] width 93 height 34
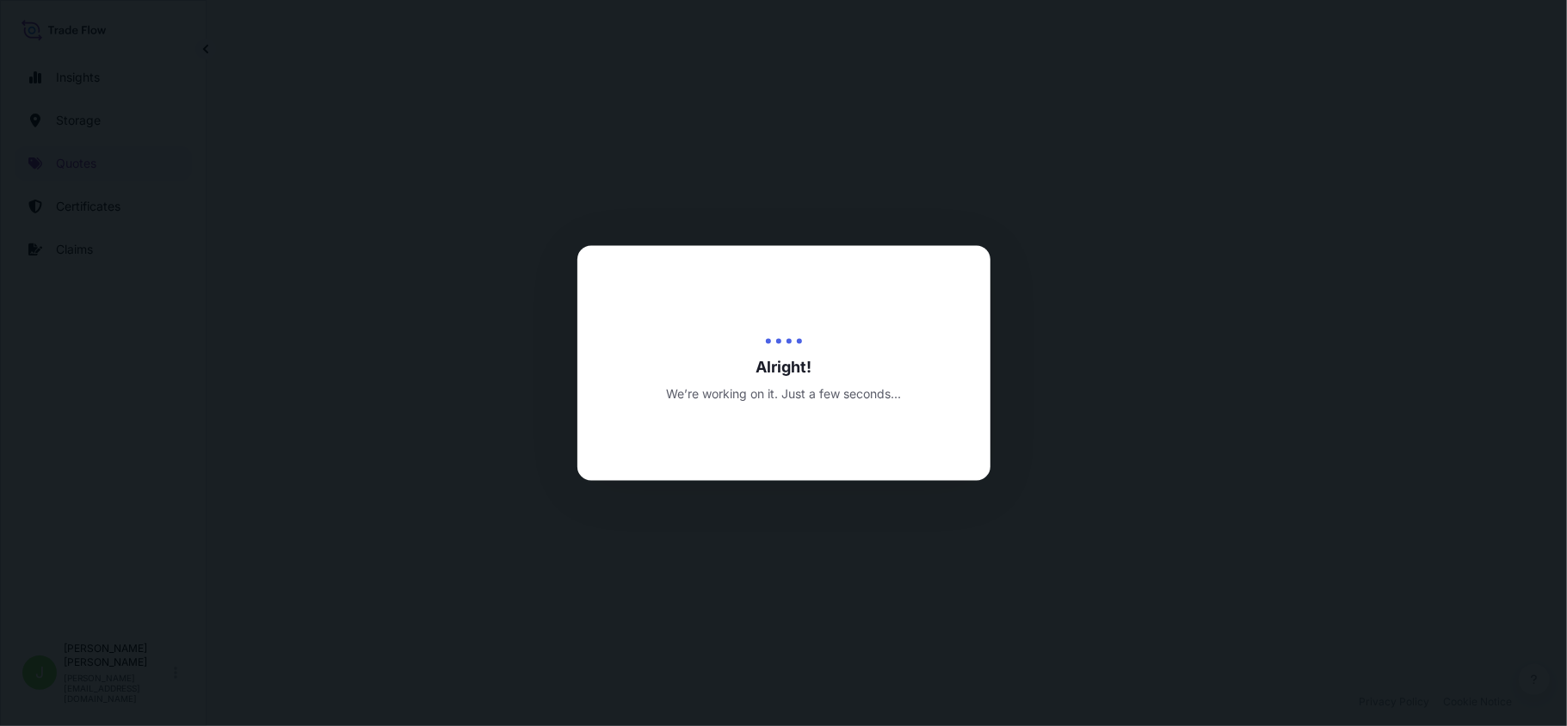
select select "Water"
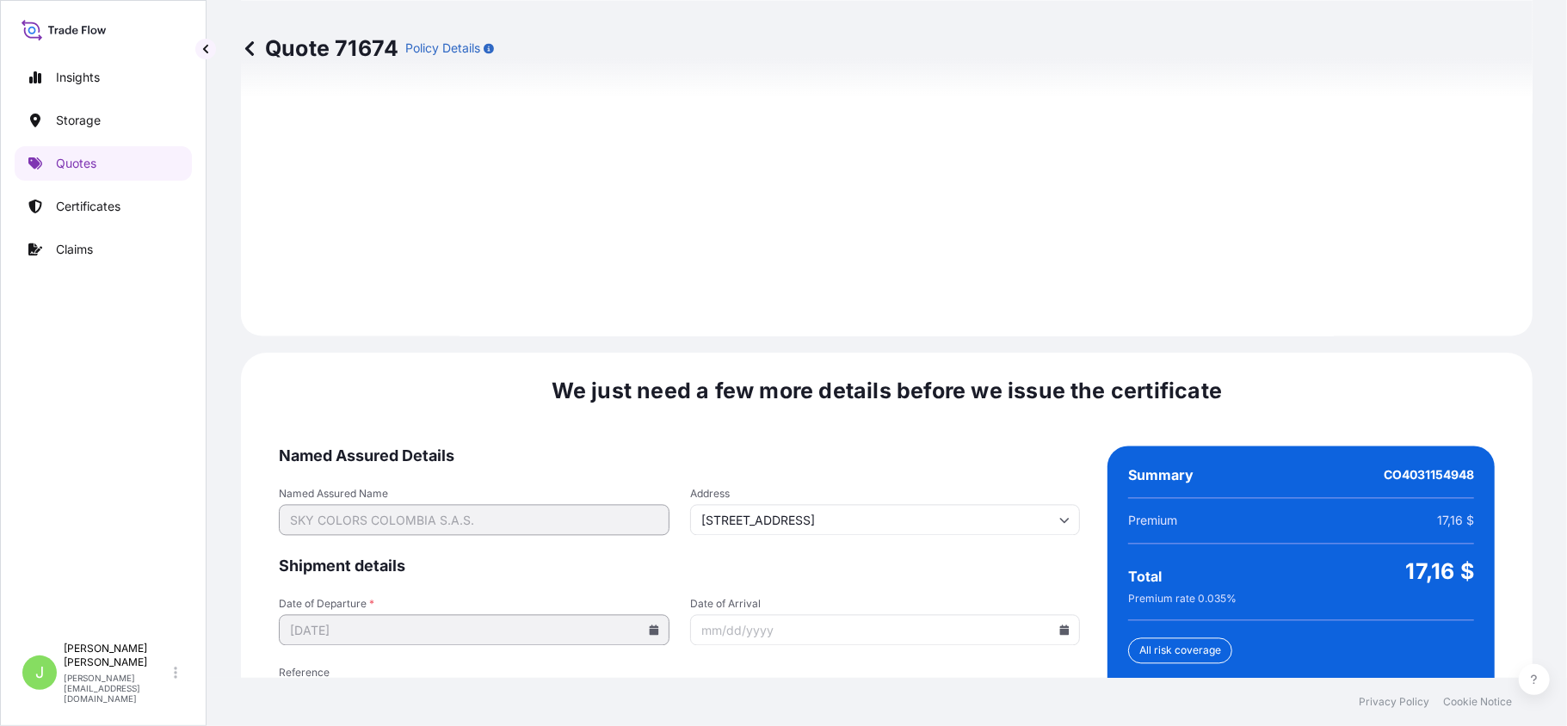
scroll to position [2537, 0]
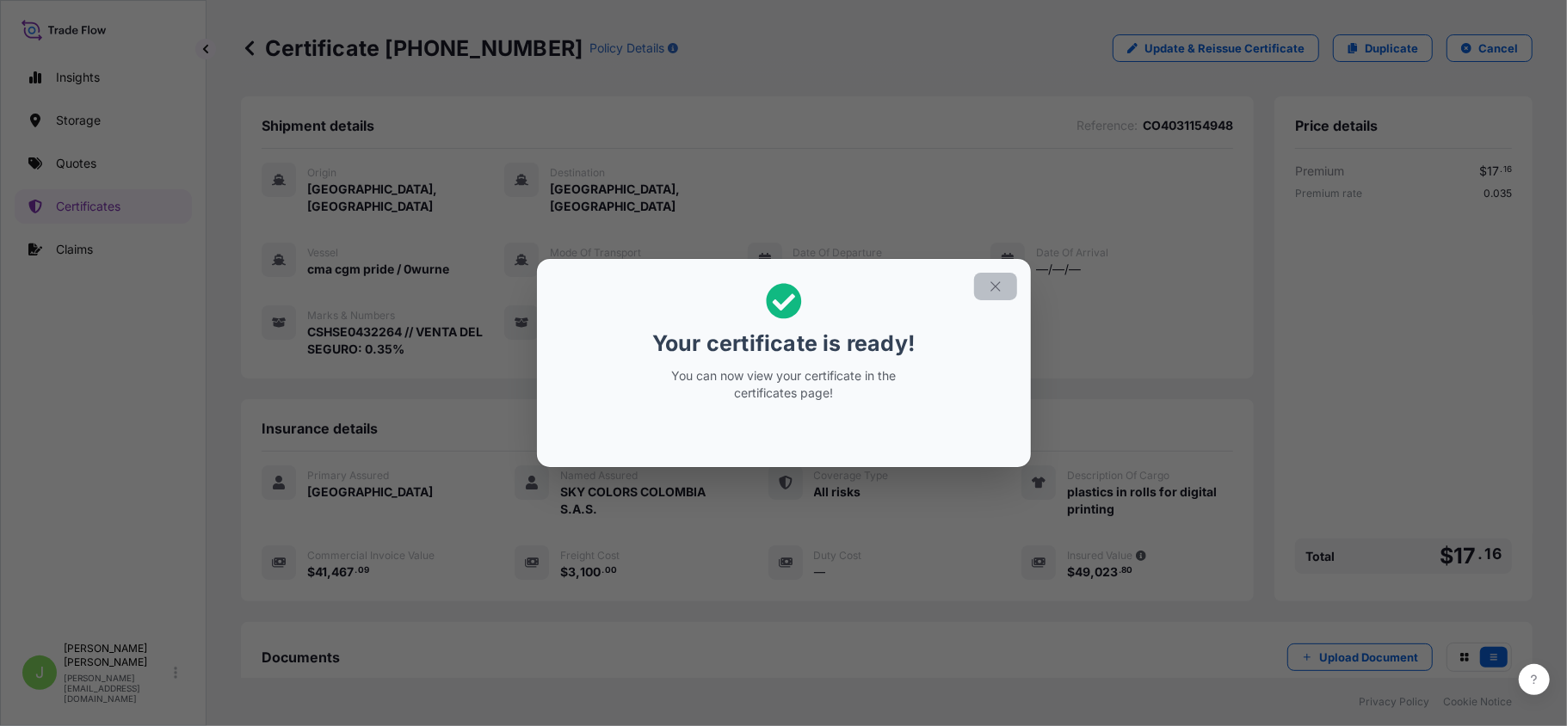
click at [1007, 287] on button "button" at bounding box center [995, 287] width 43 height 28
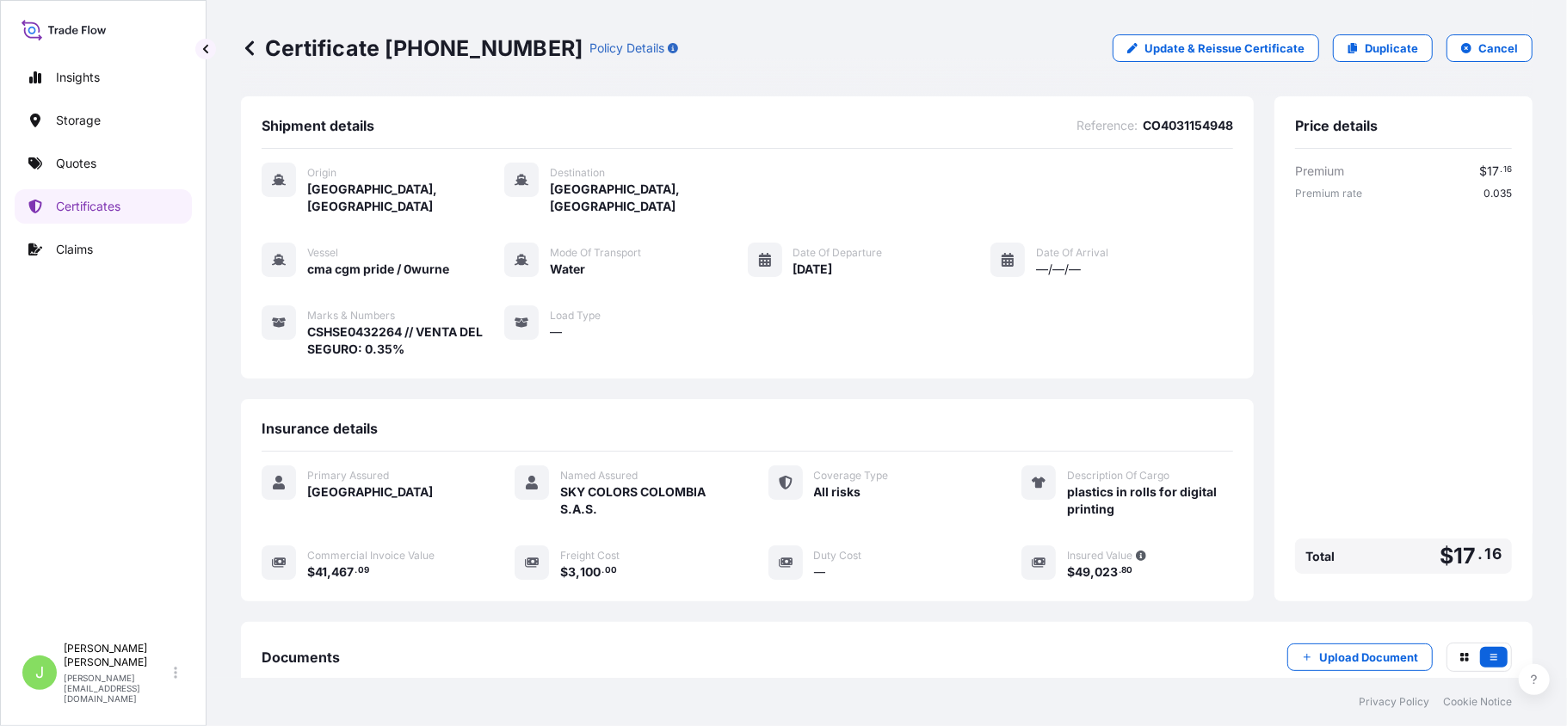
click at [399, 48] on p "Certificate [PHONE_NUMBER]" at bounding box center [412, 48] width 342 height 28
copy p "Certificate [PHONE_NUMBER]"
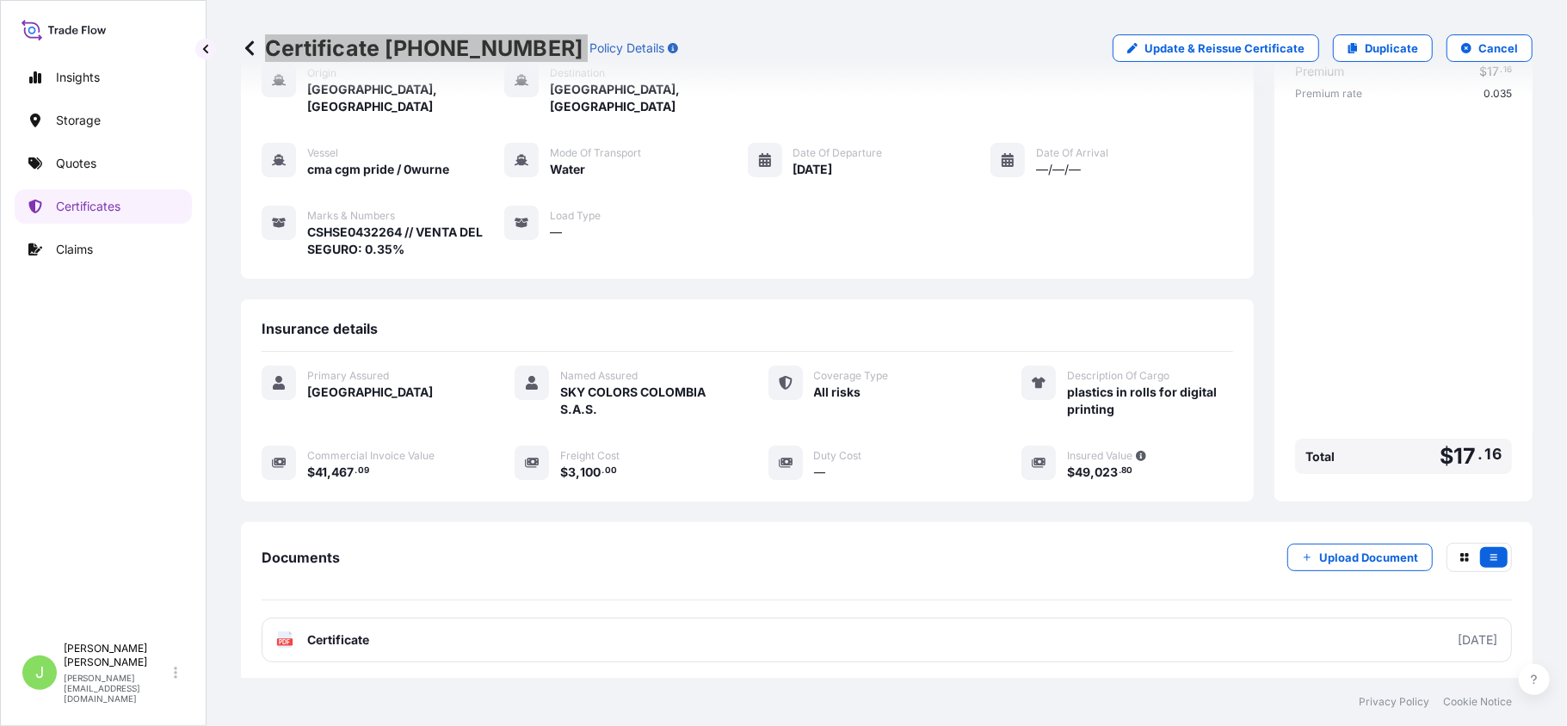
scroll to position [198, 0]
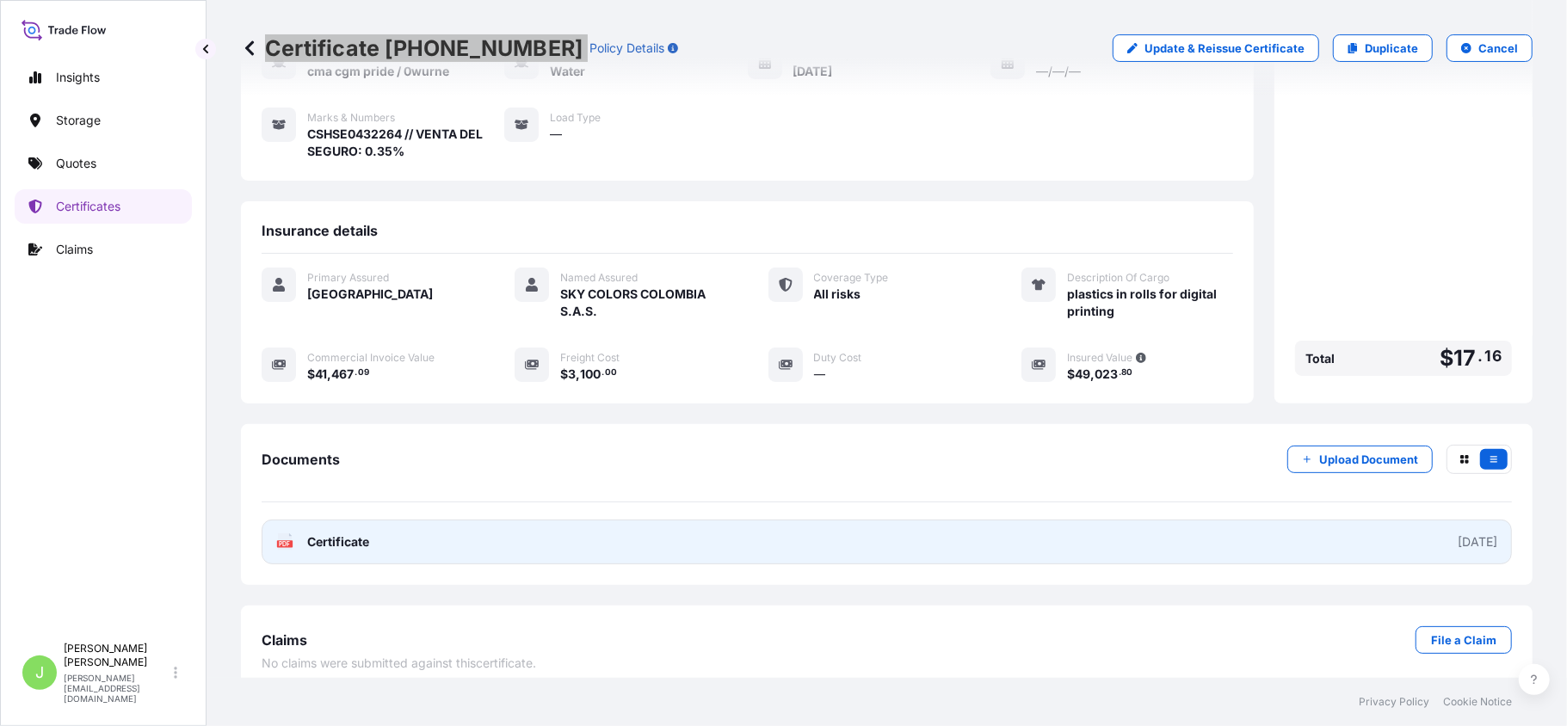
click at [341, 538] on link "PDF Certificate [DATE]" at bounding box center [887, 542] width 1250 height 45
